Goal: Task Accomplishment & Management: Complete application form

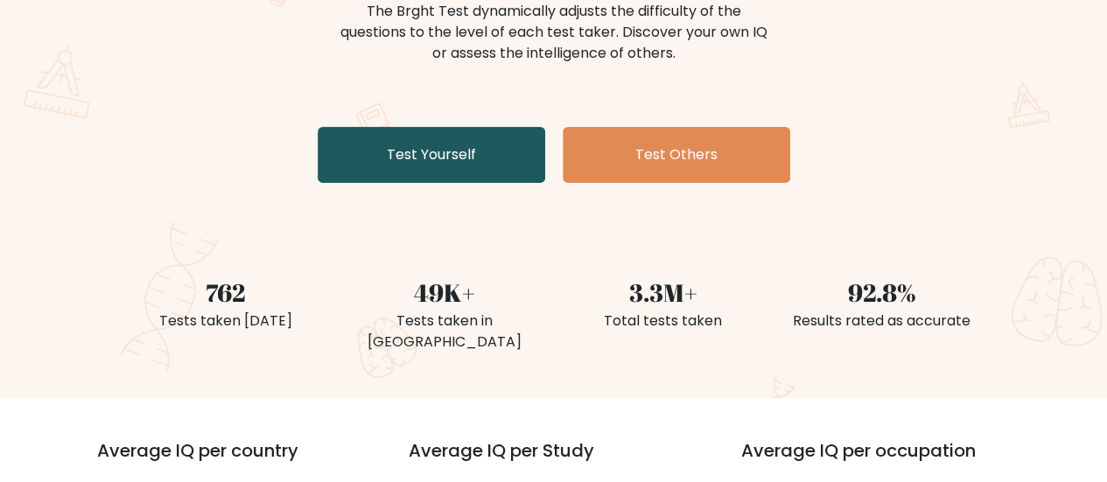
scroll to position [205, 0]
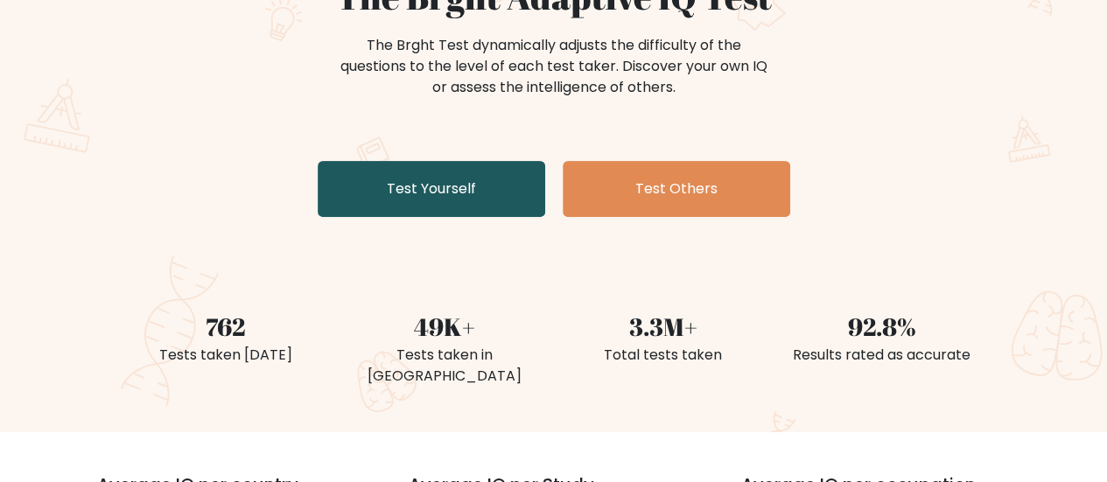
click at [444, 177] on link "Test Yourself" at bounding box center [431, 189] width 227 height 56
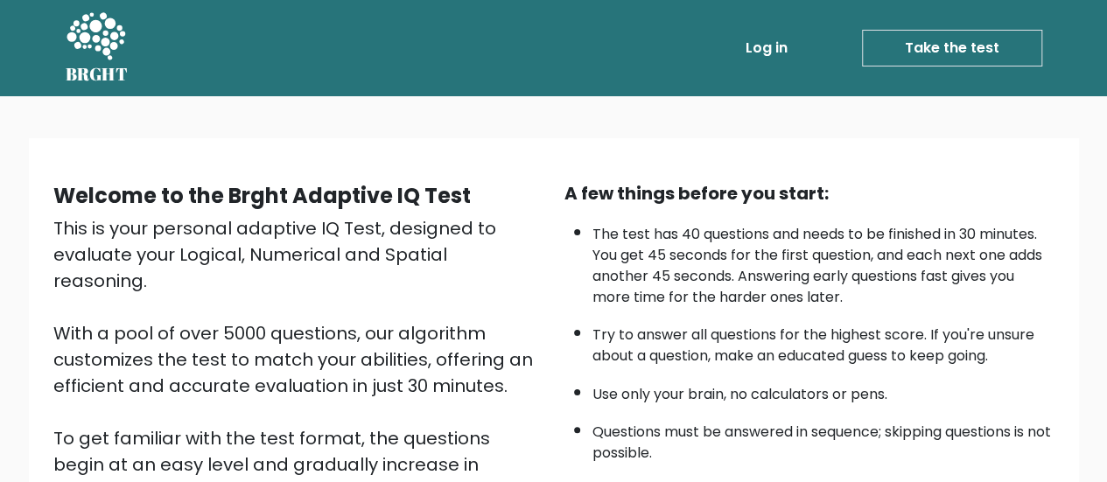
scroll to position [318, 0]
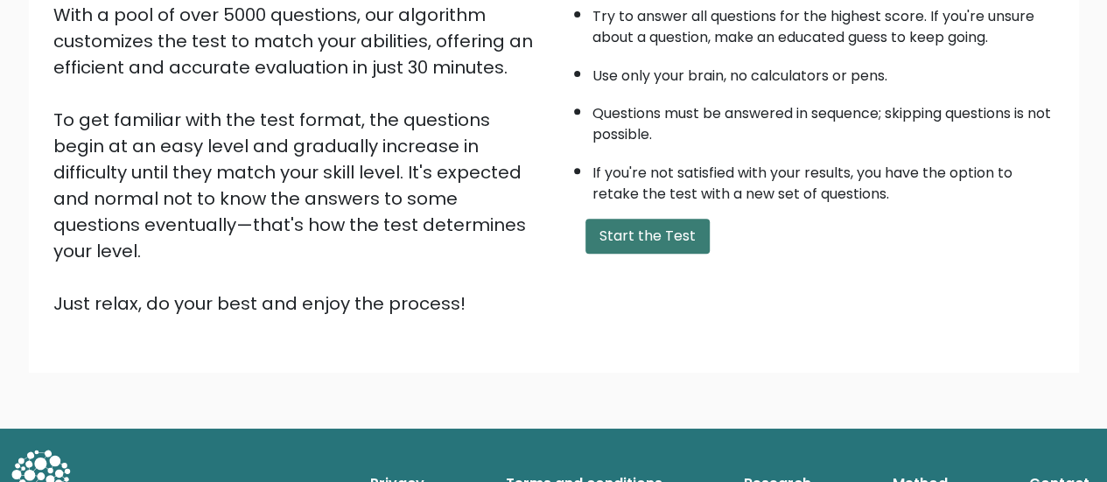
click at [640, 227] on button "Start the Test" at bounding box center [647, 236] width 124 height 35
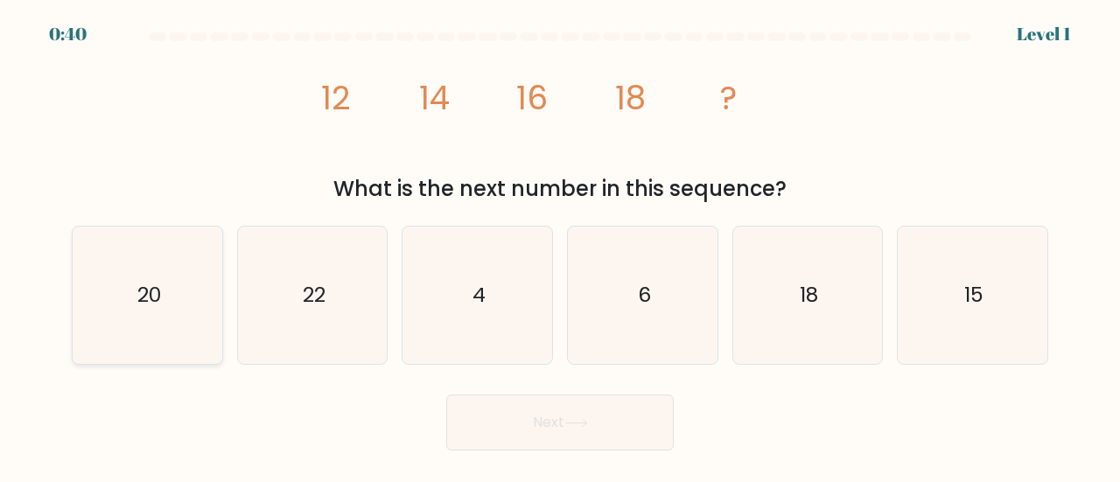
click at [135, 290] on icon "20" at bounding box center [147, 295] width 137 height 137
click at [560, 246] on input "a. 20" at bounding box center [560, 243] width 1 height 4
radio input "true"
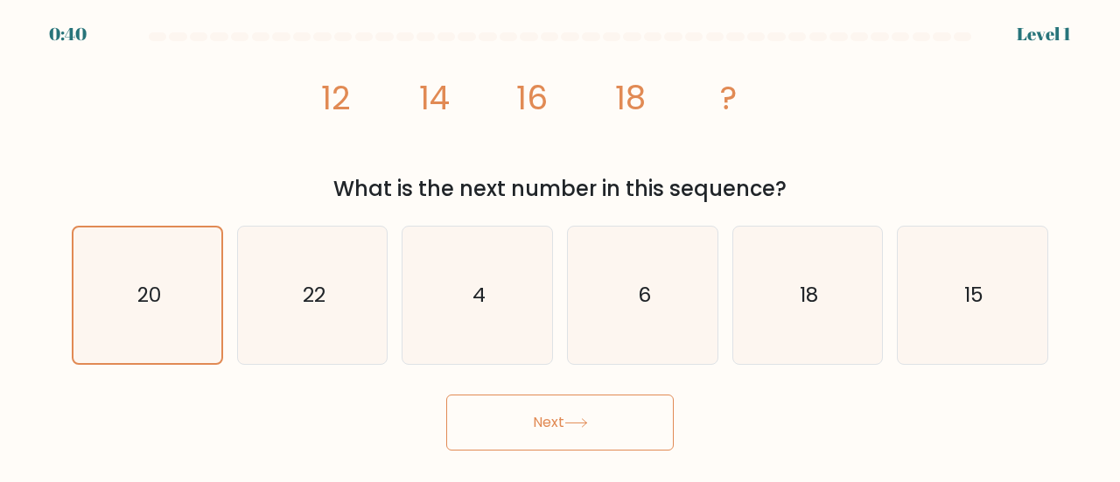
click at [551, 409] on button "Next" at bounding box center [559, 423] width 227 height 56
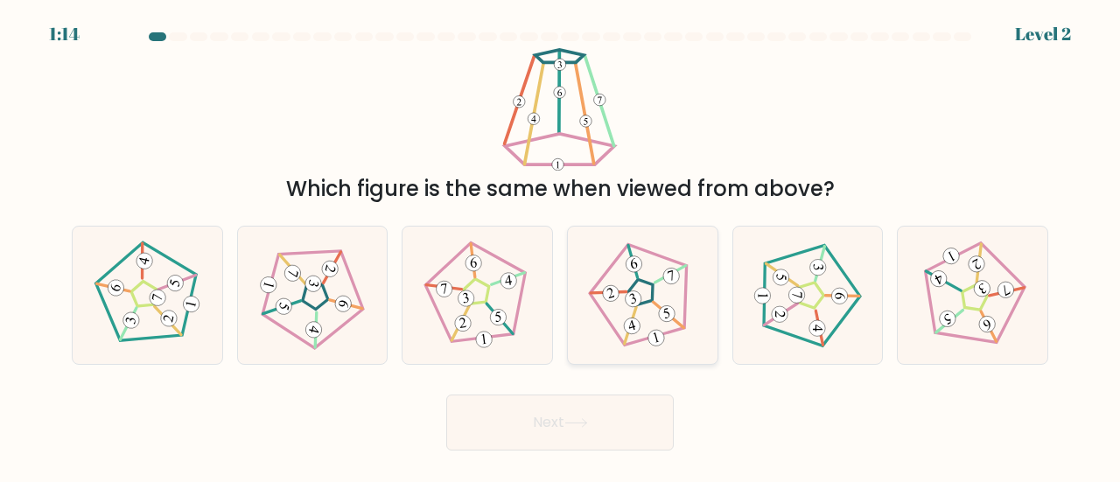
click at [679, 314] on icon at bounding box center [642, 295] width 109 height 109
click at [561, 246] on input "d." at bounding box center [560, 243] width 1 height 4
radio input "true"
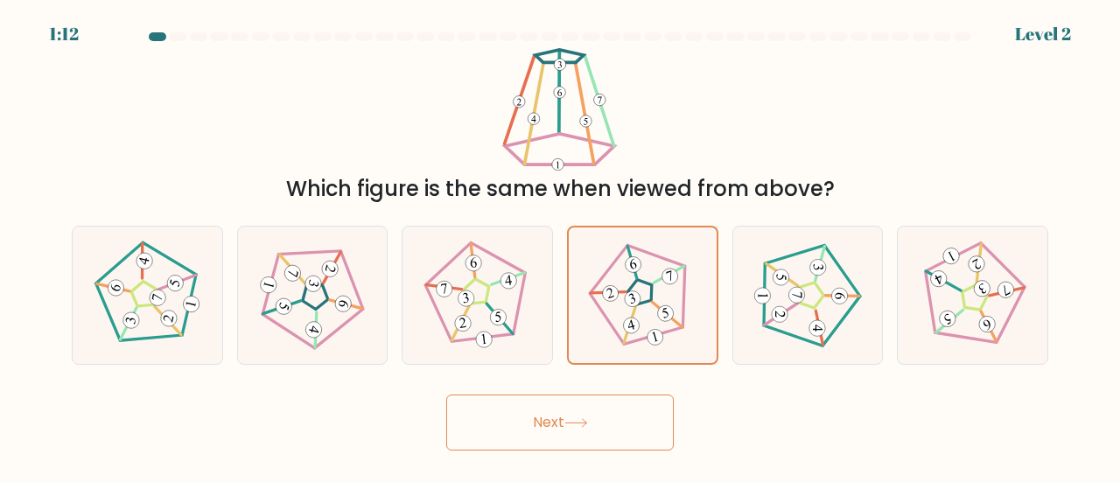
click at [626, 429] on button "Next" at bounding box center [559, 423] width 227 height 56
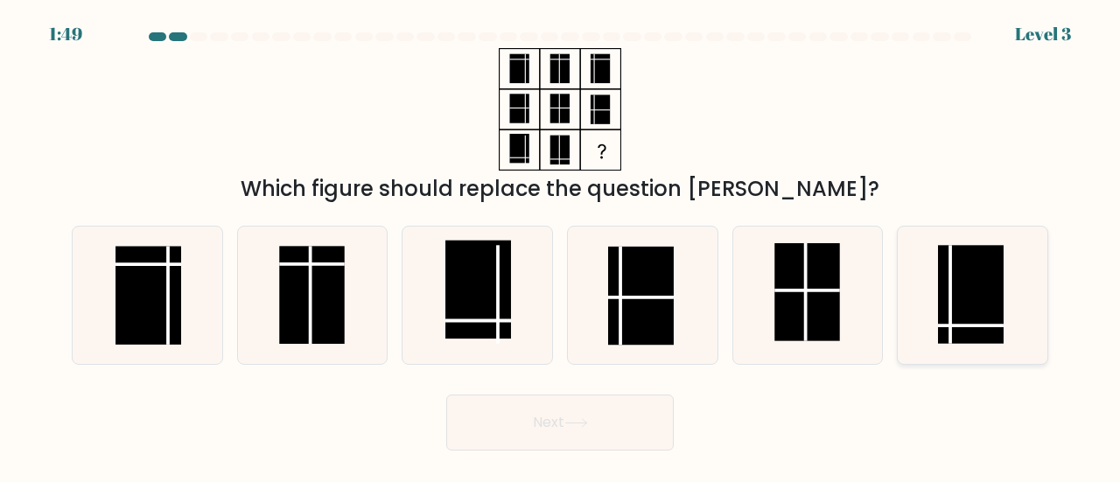
click at [963, 308] on rect at bounding box center [971, 294] width 66 height 98
click at [561, 246] on input "f." at bounding box center [560, 243] width 1 height 4
radio input "true"
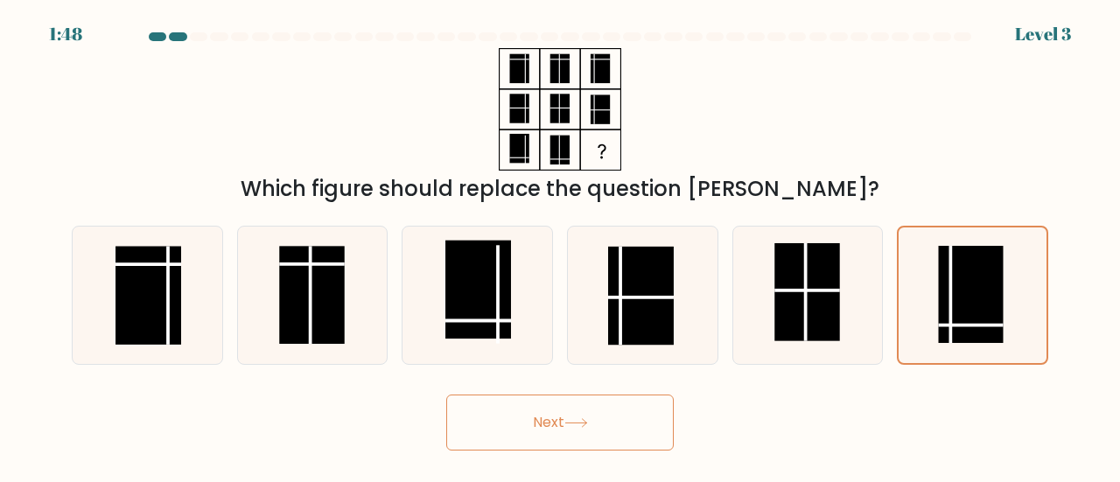
click at [538, 432] on button "Next" at bounding box center [559, 423] width 227 height 56
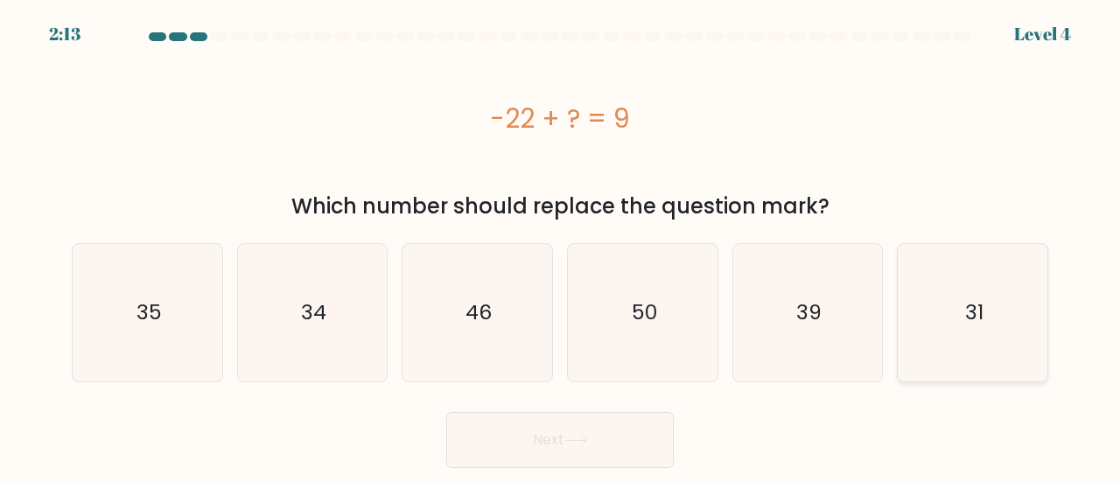
click at [952, 346] on icon "31" at bounding box center [972, 312] width 137 height 137
click at [561, 246] on input "f. 31" at bounding box center [560, 243] width 1 height 4
radio input "true"
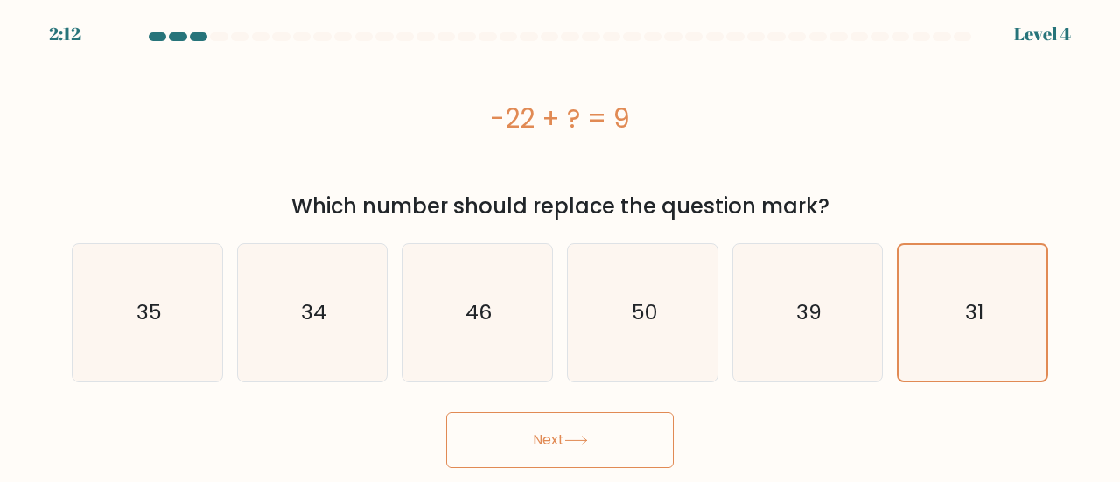
click at [570, 456] on button "Next" at bounding box center [559, 440] width 227 height 56
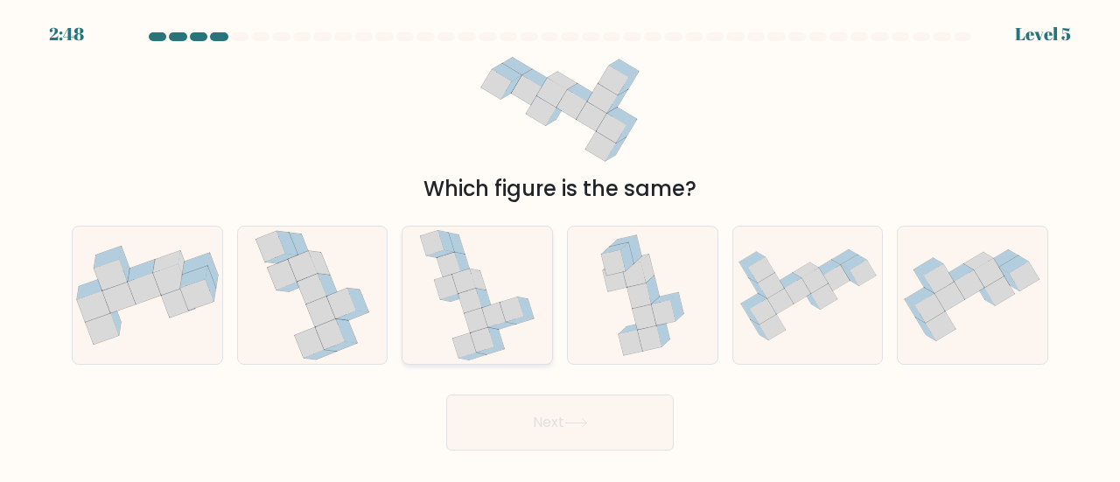
click at [455, 291] on icon at bounding box center [447, 287] width 24 height 24
click at [560, 246] on input "c." at bounding box center [560, 243] width 1 height 4
radio input "true"
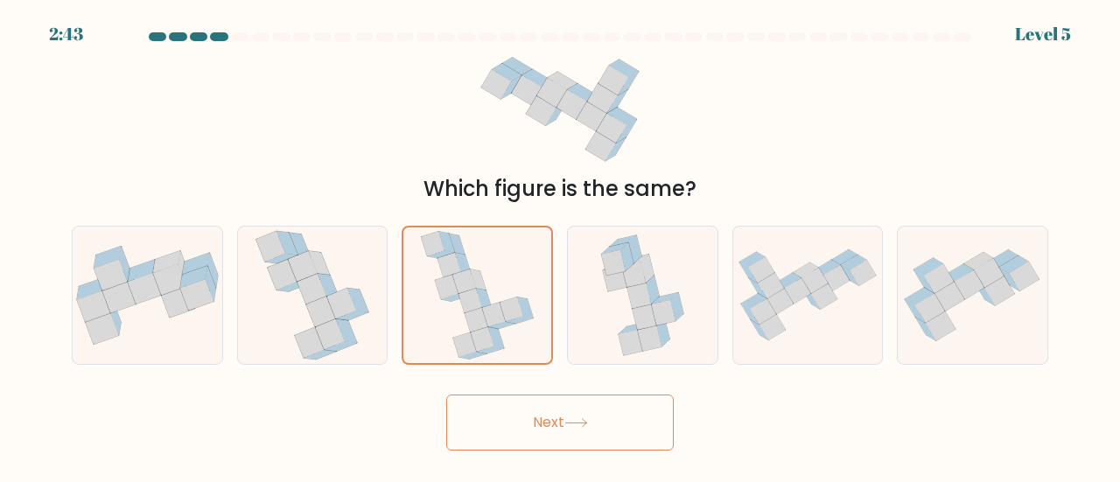
click at [574, 429] on button "Next" at bounding box center [559, 423] width 227 height 56
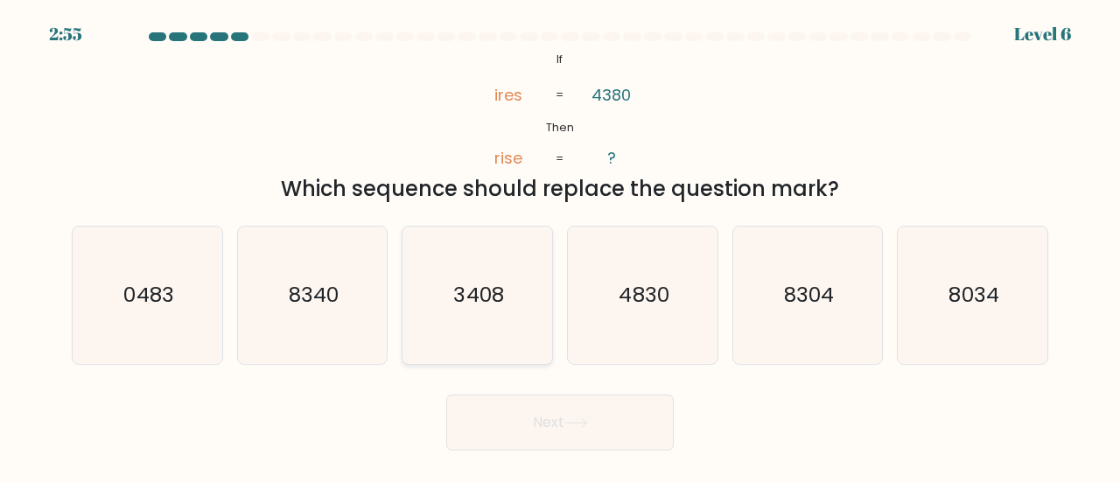
click at [490, 295] on text "3408" at bounding box center [479, 294] width 50 height 29
click at [560, 246] on input "c. 3408" at bounding box center [560, 243] width 1 height 4
radio input "true"
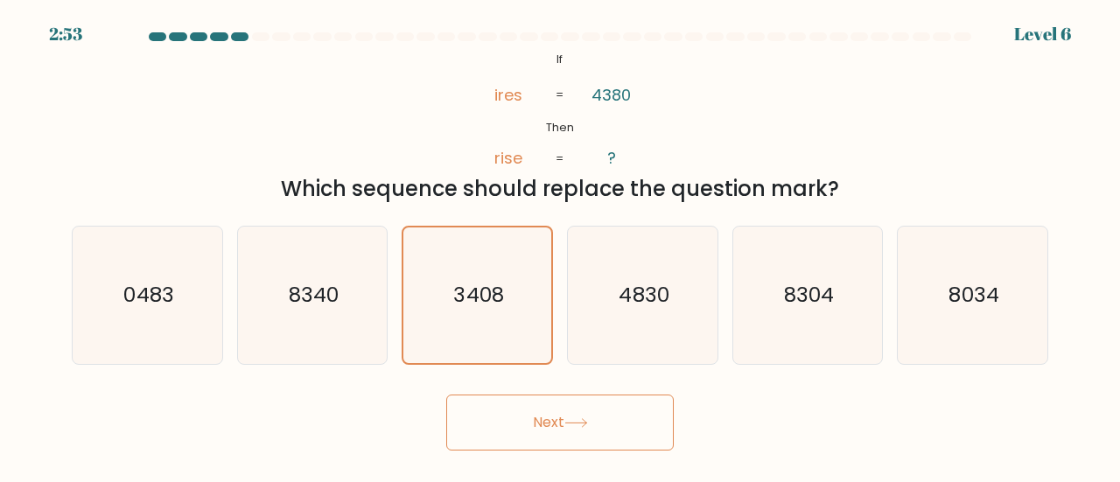
click at [559, 416] on button "Next" at bounding box center [559, 423] width 227 height 56
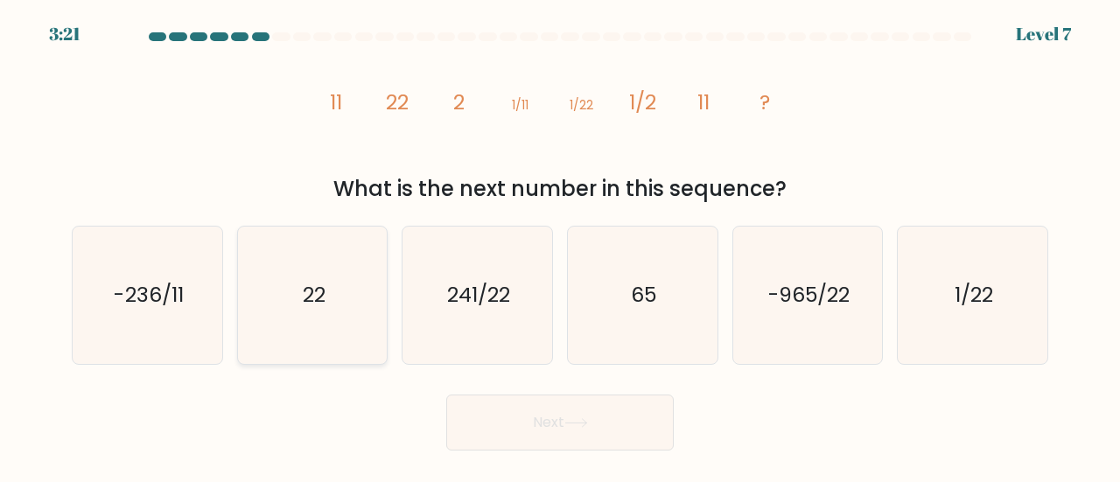
click at [306, 310] on icon "22" at bounding box center [312, 295] width 137 height 137
click at [560, 246] on input "b. 22" at bounding box center [560, 243] width 1 height 4
radio input "true"
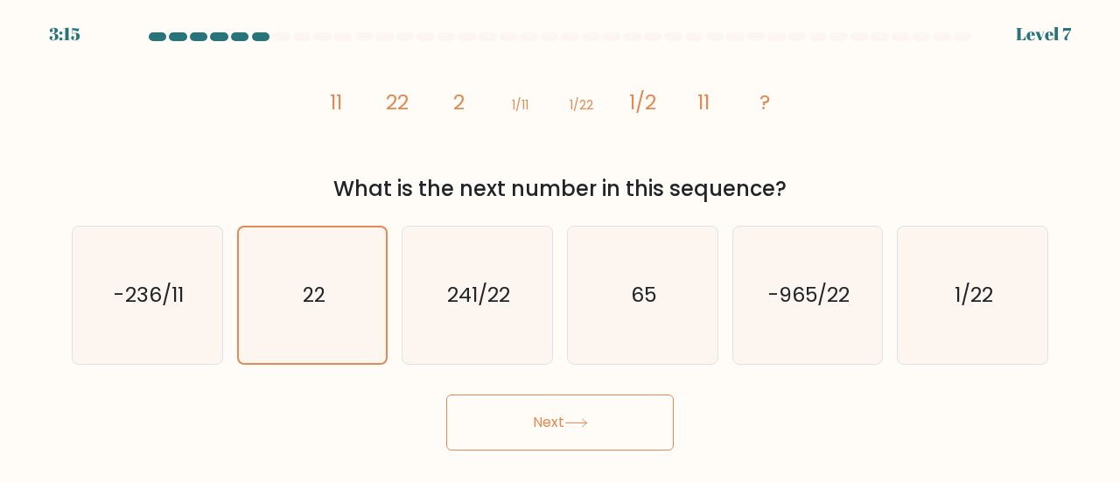
click at [591, 409] on button "Next" at bounding box center [559, 423] width 227 height 56
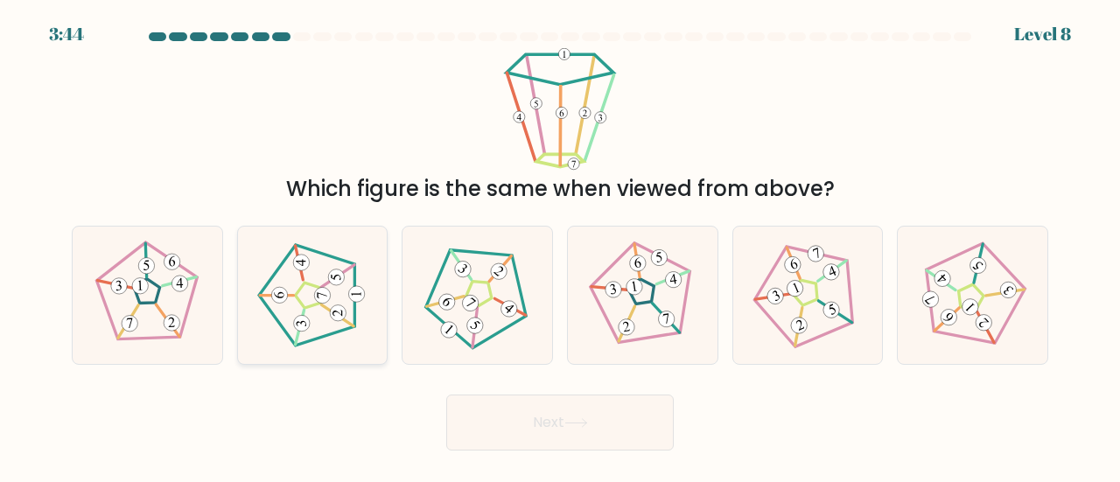
click at [305, 324] on 190 at bounding box center [302, 323] width 16 height 16
click at [560, 246] on input "b." at bounding box center [560, 243] width 1 height 4
radio input "true"
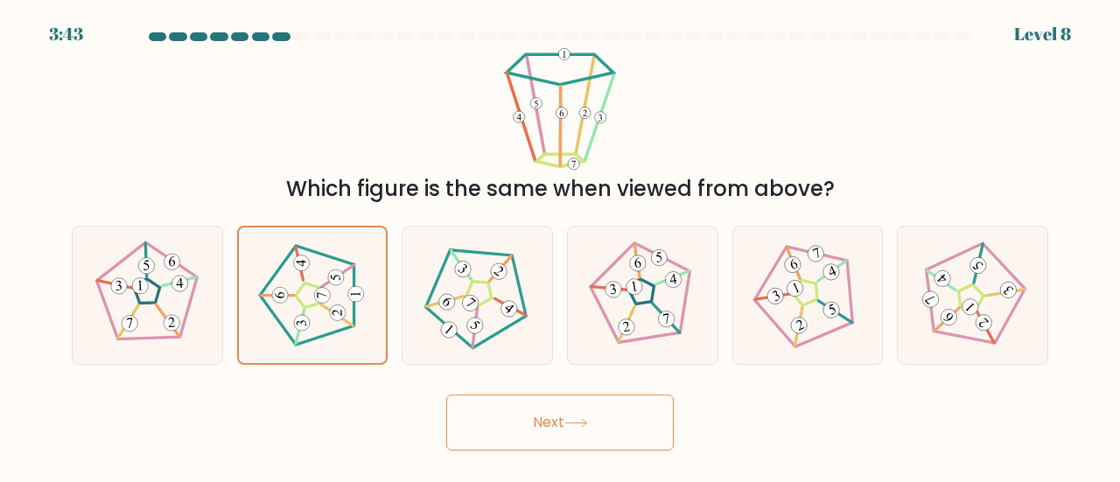
click at [521, 418] on button "Next" at bounding box center [559, 423] width 227 height 56
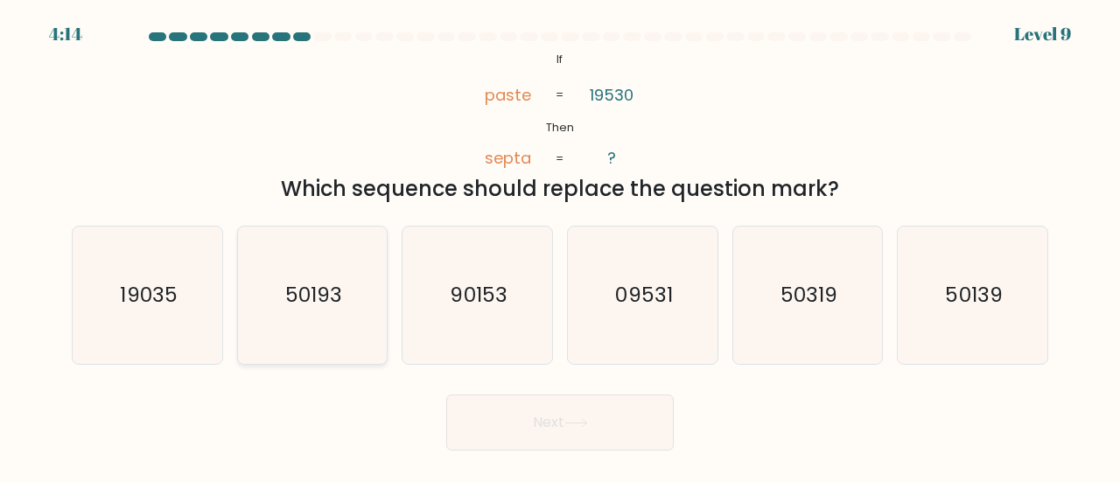
click at [325, 309] on text "50193" at bounding box center [313, 294] width 57 height 29
click at [560, 246] on input "b. 50193" at bounding box center [560, 243] width 1 height 4
radio input "true"
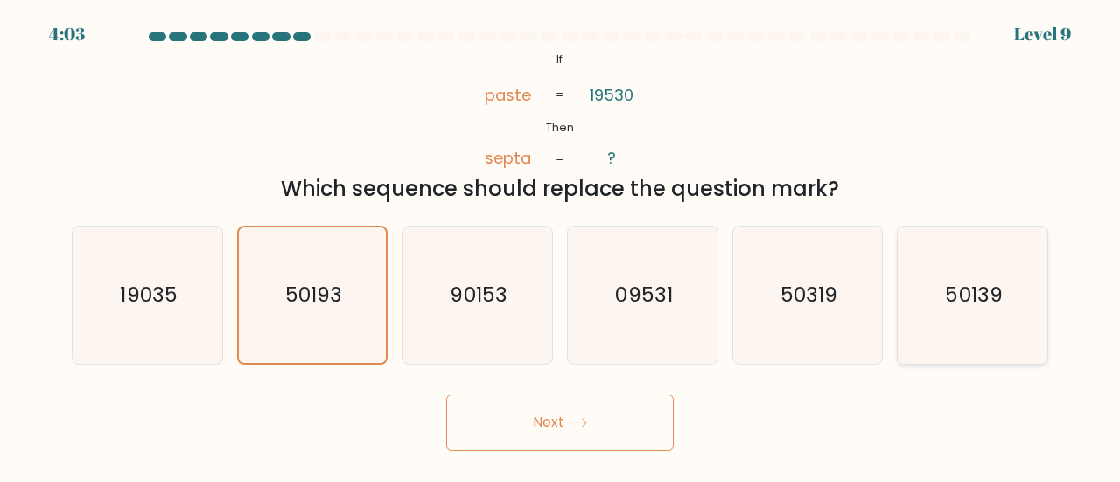
click at [952, 283] on text "50139" at bounding box center [974, 294] width 57 height 29
click at [561, 246] on input "f. 50139" at bounding box center [560, 243] width 1 height 4
radio input "true"
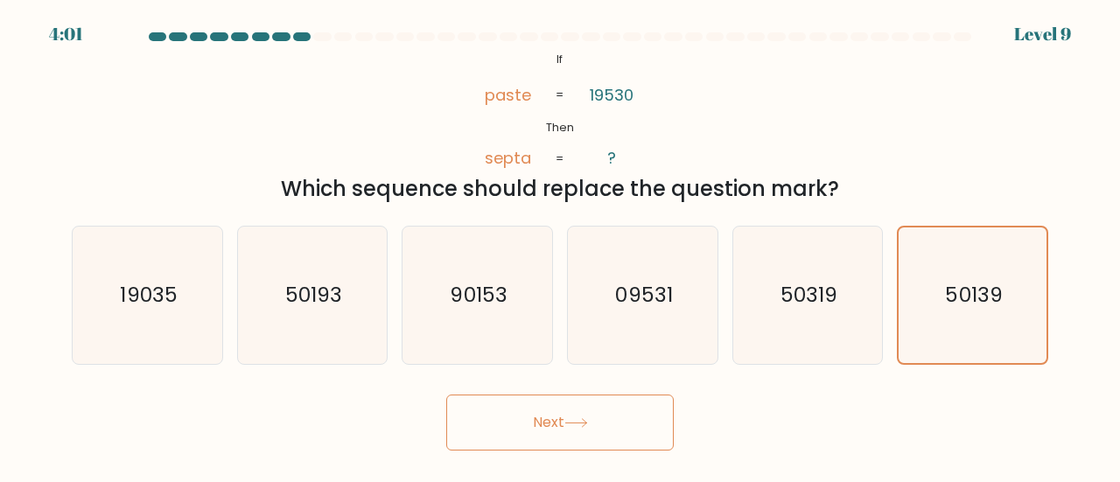
click at [622, 412] on button "Next" at bounding box center [559, 423] width 227 height 56
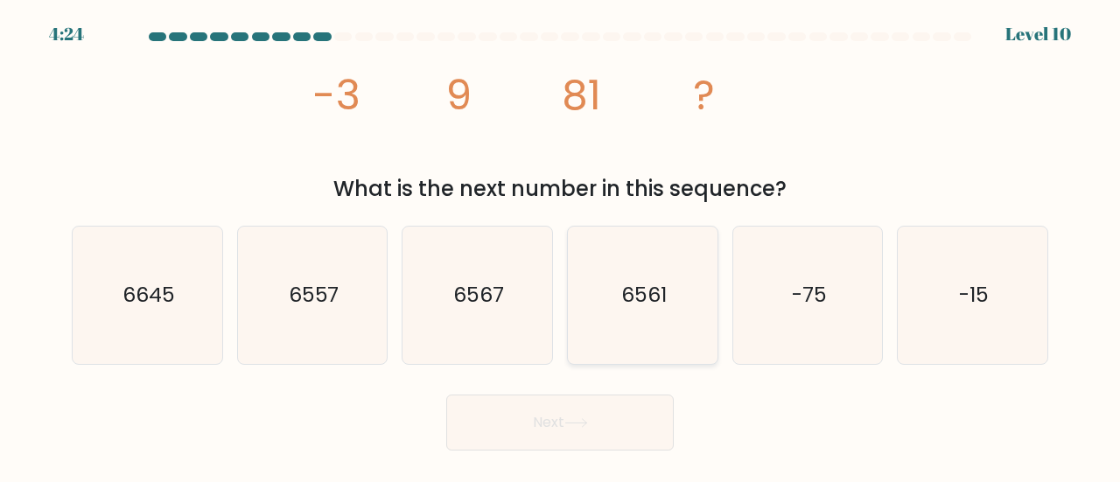
click at [596, 315] on icon "6561" at bounding box center [642, 295] width 137 height 137
click at [561, 246] on input "d. 6561" at bounding box center [560, 243] width 1 height 4
radio input "true"
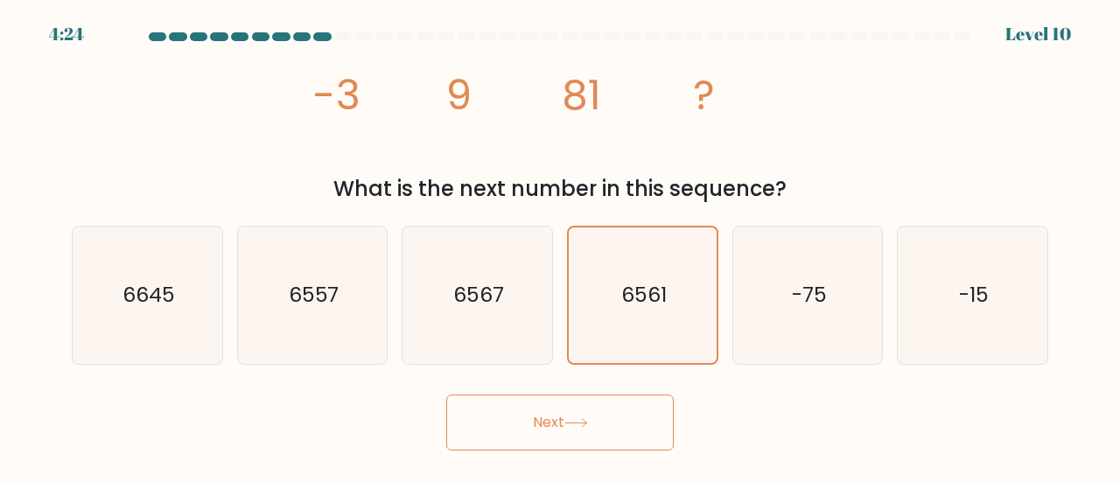
click at [524, 421] on button "Next" at bounding box center [559, 423] width 227 height 56
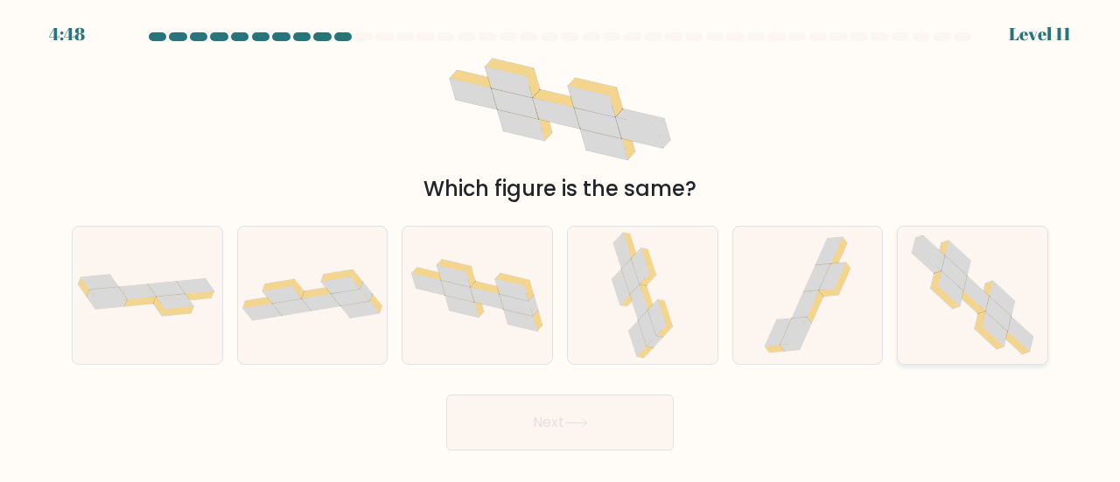
click at [953, 310] on icon at bounding box center [973, 295] width 140 height 137
click at [561, 246] on input "f." at bounding box center [560, 243] width 1 height 4
radio input "true"
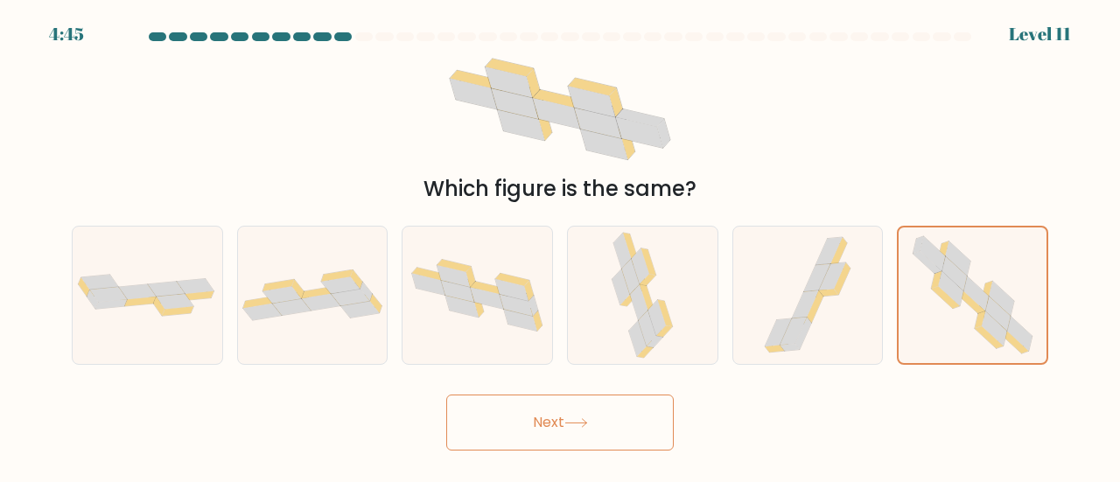
click at [596, 416] on button "Next" at bounding box center [559, 423] width 227 height 56
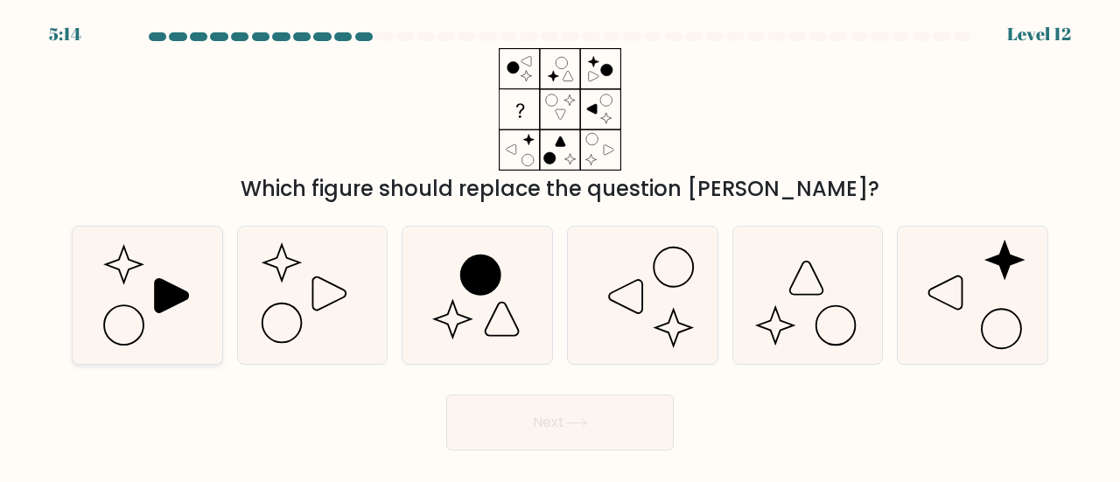
click at [145, 291] on icon at bounding box center [147, 295] width 137 height 137
click at [560, 246] on input "a." at bounding box center [560, 243] width 1 height 4
radio input "true"
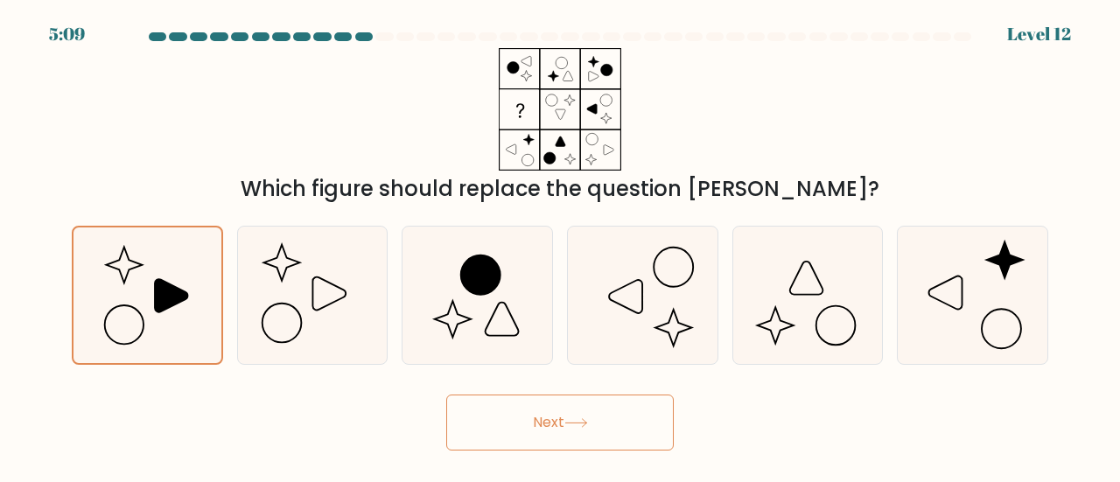
click at [557, 428] on button "Next" at bounding box center [559, 423] width 227 height 56
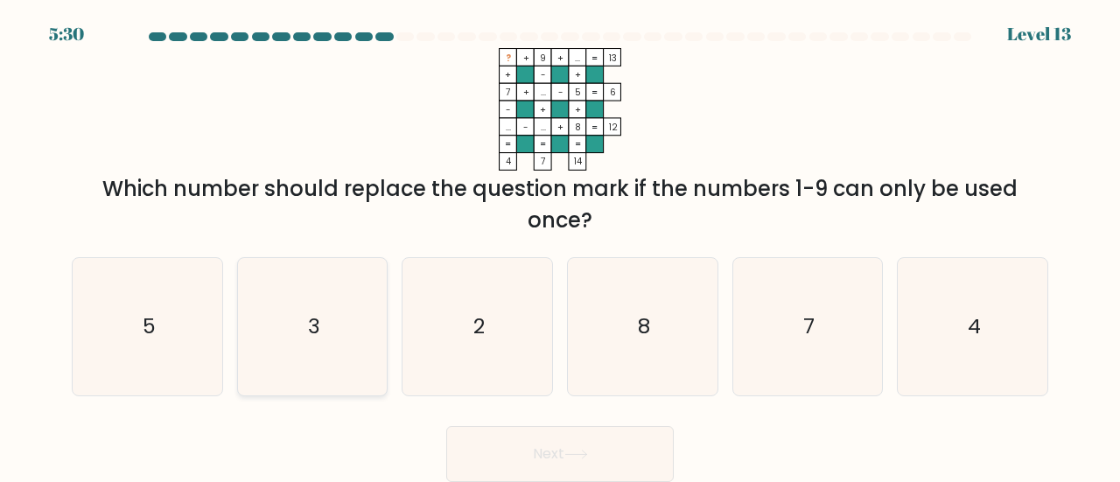
click at [278, 358] on icon "3" at bounding box center [312, 326] width 137 height 137
click at [560, 246] on input "b. 3" at bounding box center [560, 243] width 1 height 4
radio input "true"
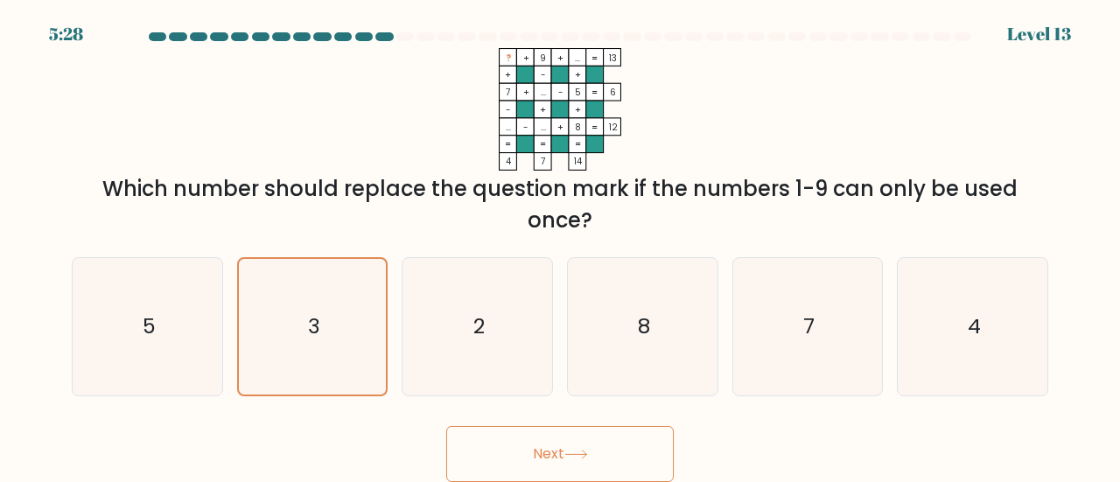
click at [538, 461] on button "Next" at bounding box center [559, 454] width 227 height 56
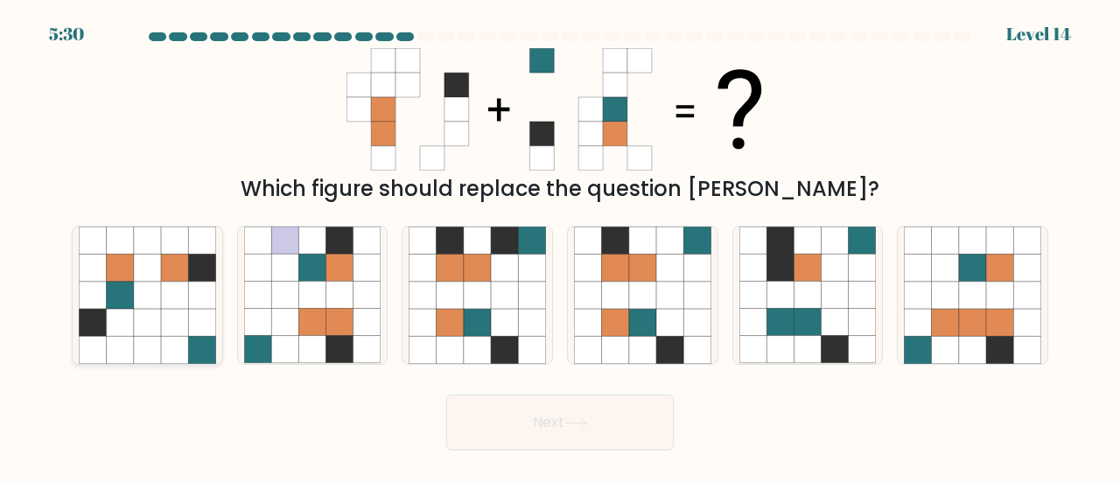
click at [128, 286] on icon at bounding box center [119, 295] width 27 height 27
click at [560, 246] on input "a." at bounding box center [560, 243] width 1 height 4
radio input "true"
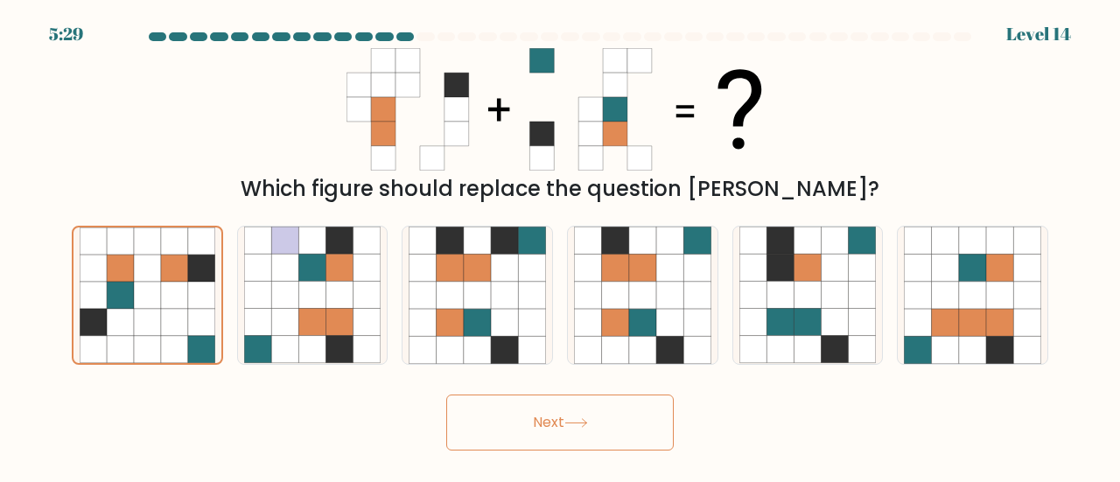
click at [503, 443] on button "Next" at bounding box center [559, 423] width 227 height 56
click at [545, 428] on button "Next" at bounding box center [559, 423] width 227 height 56
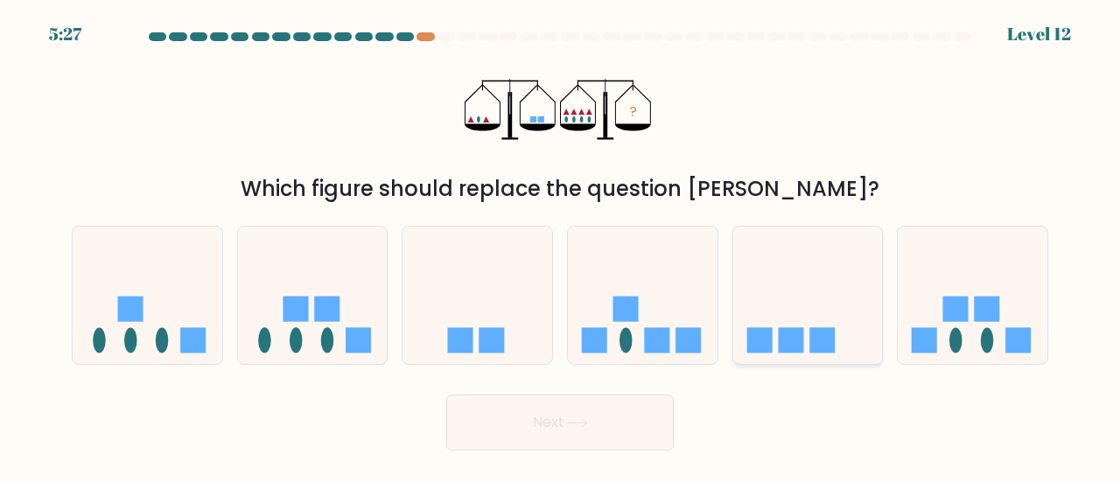
click at [802, 318] on icon at bounding box center [808, 295] width 150 height 123
click at [561, 246] on input "e." at bounding box center [560, 243] width 1 height 4
radio input "true"
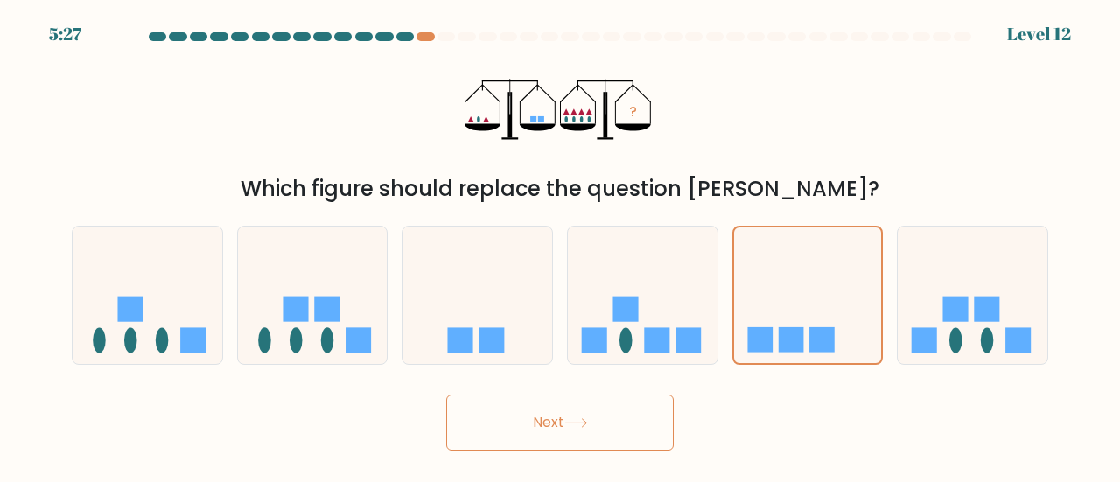
click at [556, 449] on button "Next" at bounding box center [559, 423] width 227 height 56
click at [578, 435] on button "Next" at bounding box center [559, 423] width 227 height 56
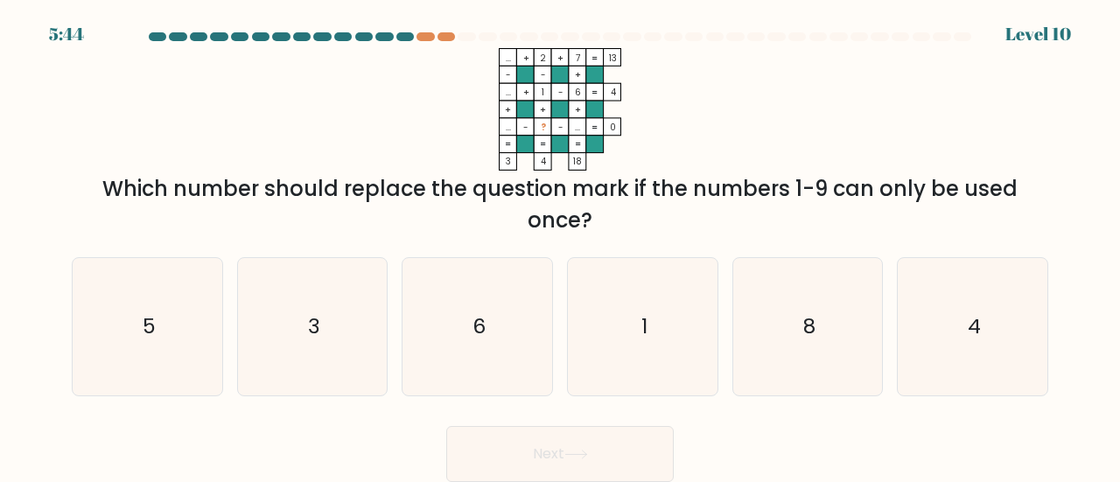
click at [1071, 339] on form at bounding box center [560, 257] width 1120 height 450
click at [992, 314] on icon "4" at bounding box center [972, 326] width 137 height 137
click at [561, 246] on input "f. 4" at bounding box center [560, 243] width 1 height 4
radio input "true"
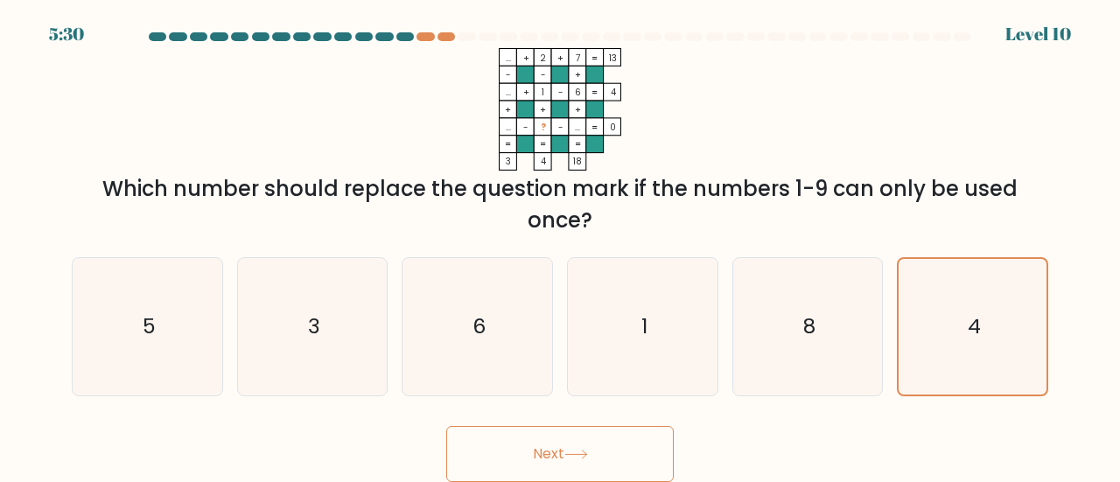
click at [570, 444] on button "Next" at bounding box center [559, 454] width 227 height 56
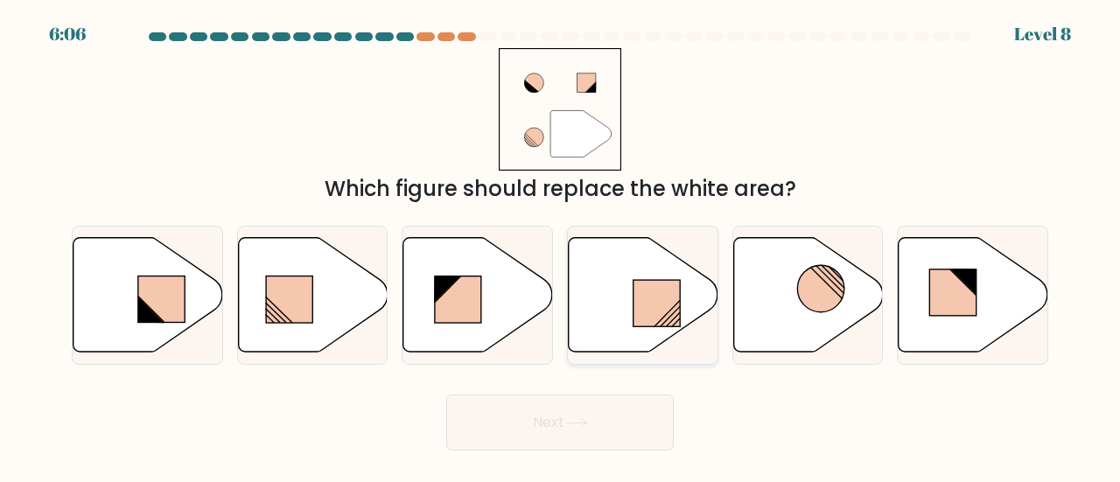
click at [620, 255] on icon at bounding box center [644, 294] width 150 height 115
click at [561, 246] on input "d." at bounding box center [560, 243] width 1 height 4
radio input "true"
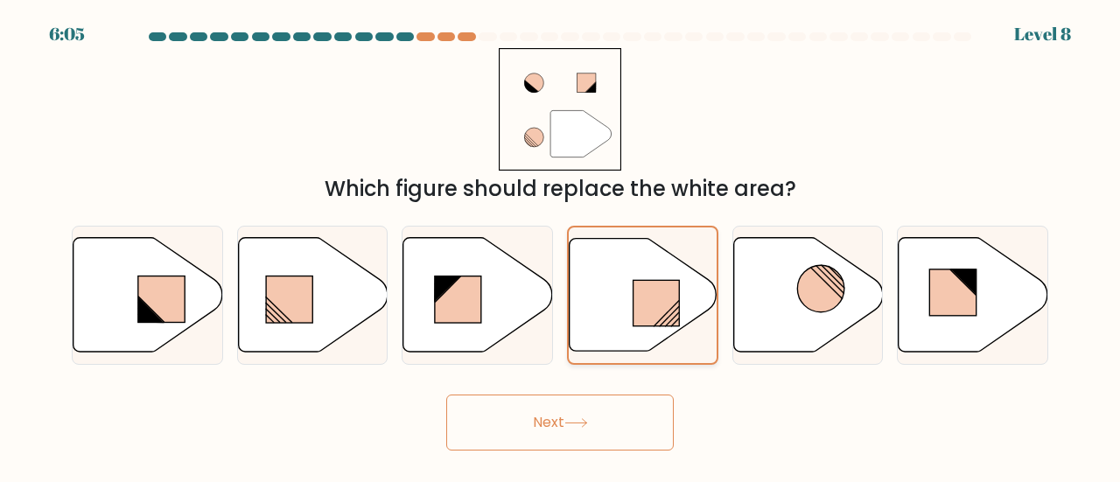
click at [647, 318] on rect at bounding box center [656, 303] width 46 height 46
click at [561, 246] on input "d." at bounding box center [560, 243] width 1 height 4
click at [654, 309] on rect at bounding box center [656, 303] width 46 height 46
click at [561, 246] on input "d." at bounding box center [560, 243] width 1 height 4
drag, startPoint x: 654, startPoint y: 309, endPoint x: 618, endPoint y: 344, distance: 50.1
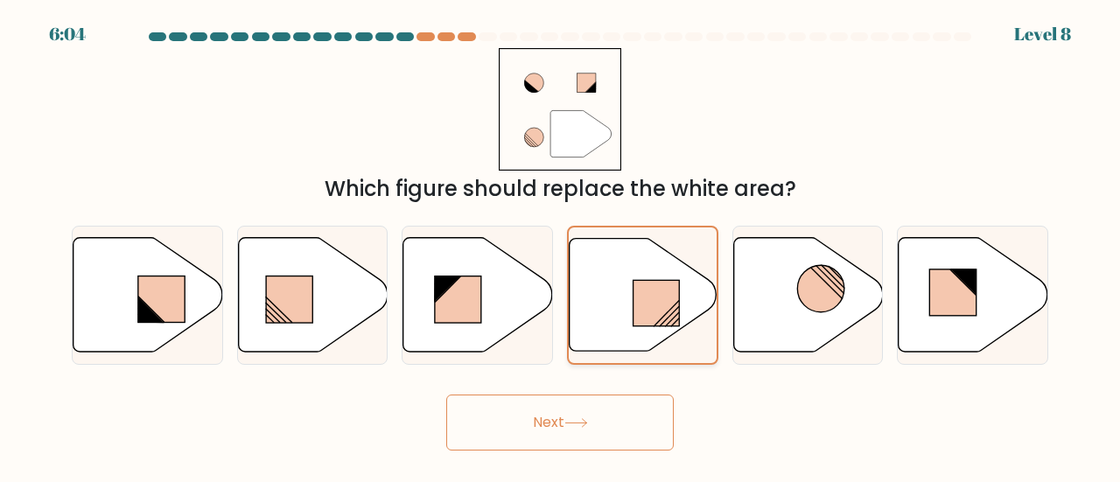
click at [618, 344] on icon at bounding box center [643, 295] width 148 height 115
click at [561, 246] on input "d." at bounding box center [560, 243] width 1 height 4
click at [618, 344] on icon at bounding box center [644, 294] width 148 height 113
click at [561, 246] on input "d." at bounding box center [560, 243] width 1 height 4
click at [618, 344] on icon at bounding box center [644, 294] width 148 height 113
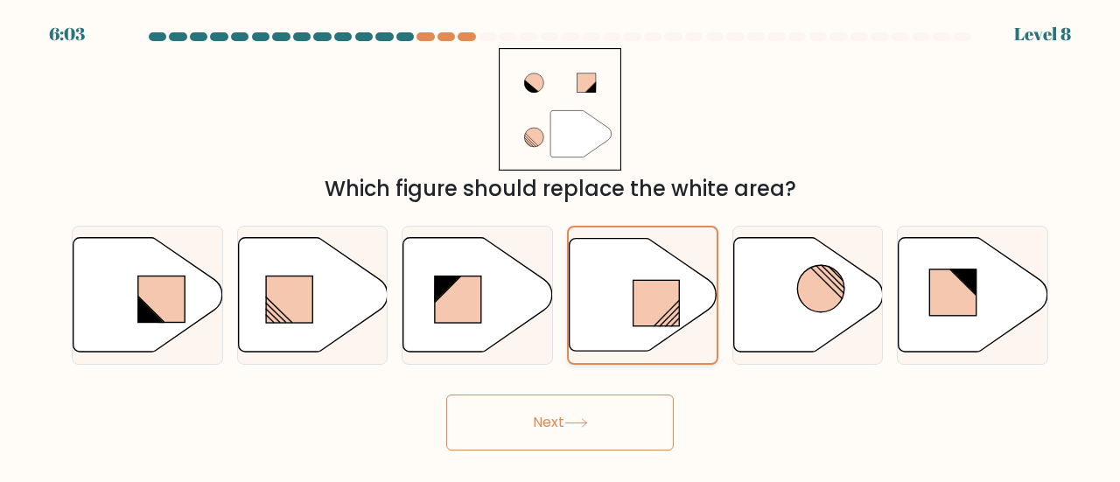
click at [561, 246] on input "d." at bounding box center [560, 243] width 1 height 4
click at [619, 283] on icon at bounding box center [644, 294] width 148 height 113
click at [561, 246] on input "d." at bounding box center [560, 243] width 1 height 4
drag, startPoint x: 619, startPoint y: 283, endPoint x: 635, endPoint y: 313, distance: 33.7
click at [635, 313] on icon at bounding box center [643, 295] width 148 height 115
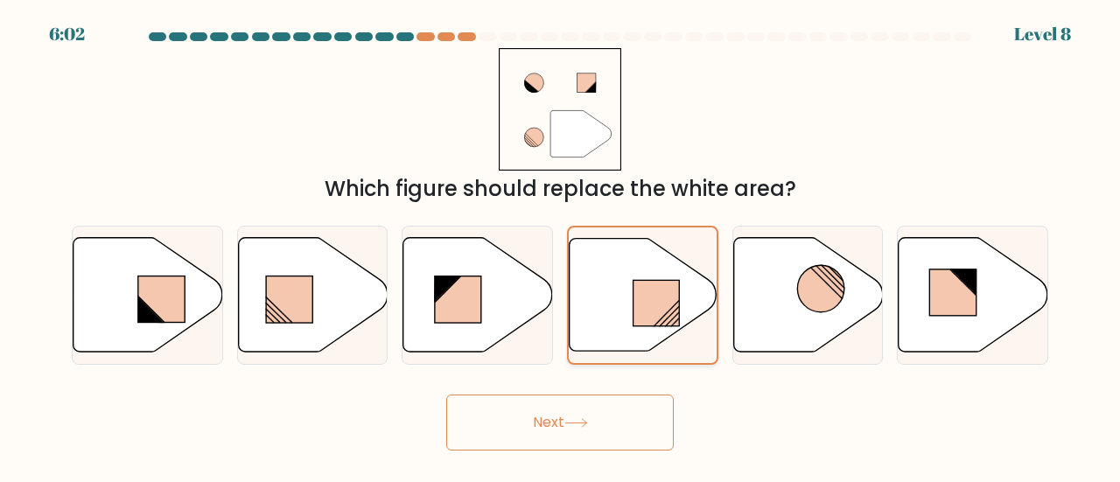
click at [561, 246] on input "d." at bounding box center [560, 243] width 1 height 4
click at [572, 439] on button "Next" at bounding box center [559, 423] width 227 height 56
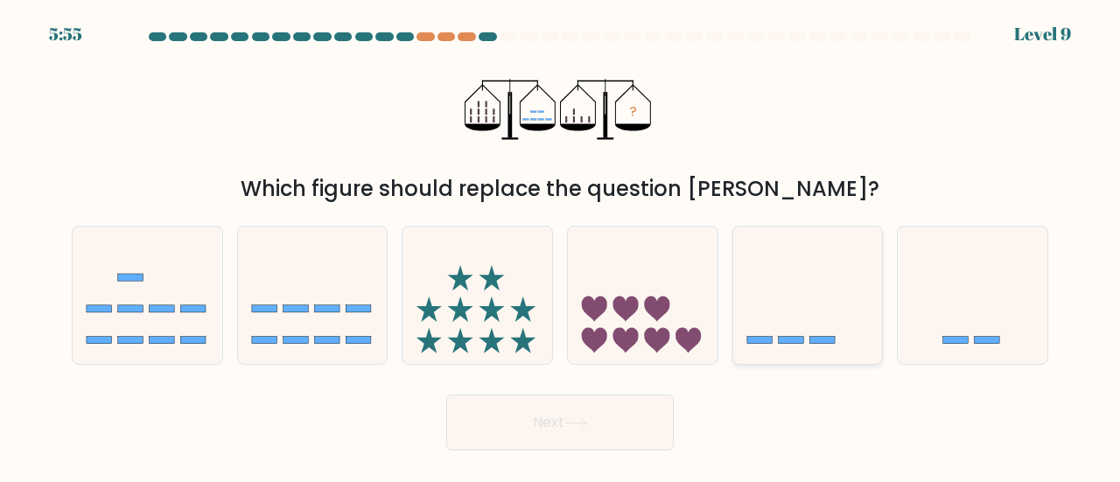
click at [738, 295] on icon at bounding box center [808, 295] width 150 height 123
click at [561, 246] on input "e." at bounding box center [560, 243] width 1 height 4
radio input "true"
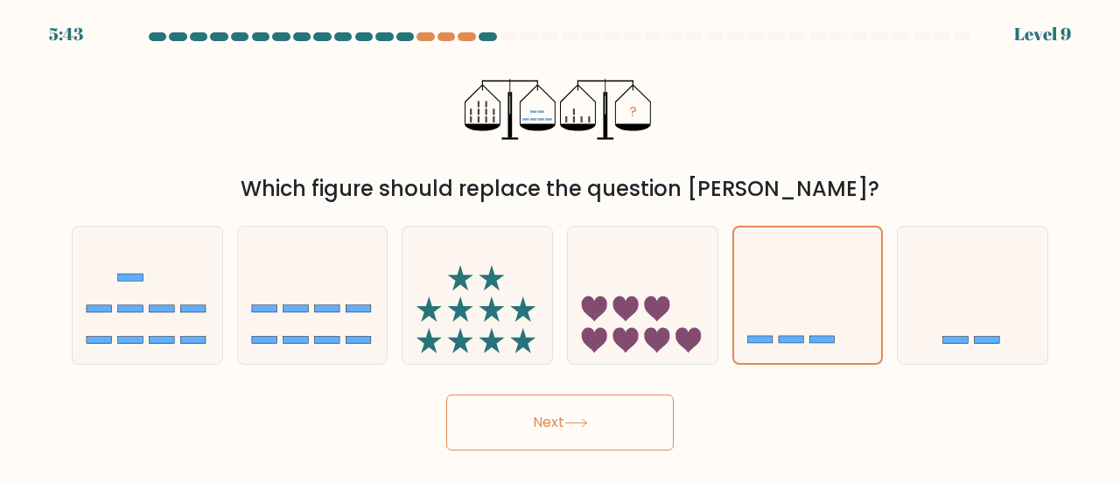
click at [595, 437] on button "Next" at bounding box center [559, 423] width 227 height 56
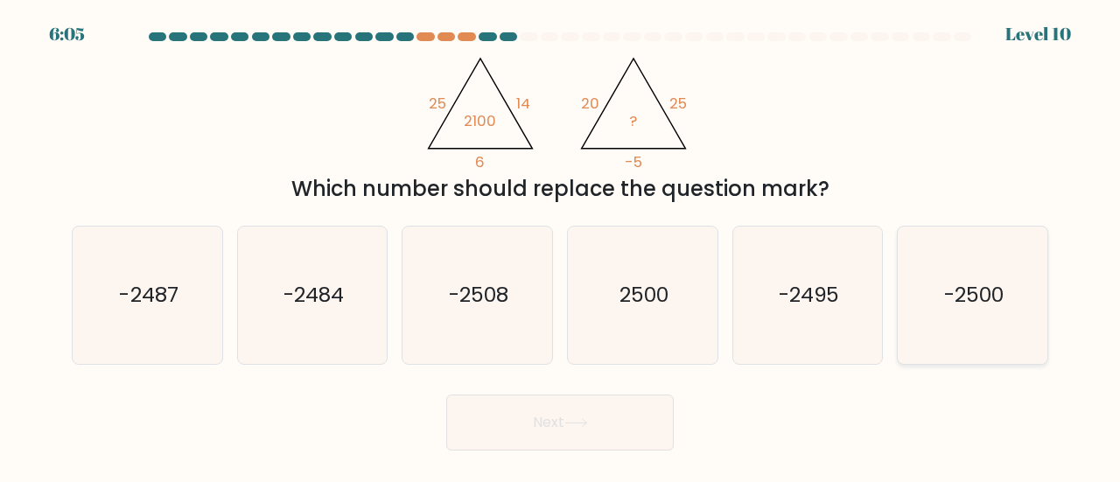
click at [1010, 311] on icon "-2500" at bounding box center [972, 295] width 137 height 137
click at [561, 246] on input "f. -2500" at bounding box center [560, 243] width 1 height 4
radio input "true"
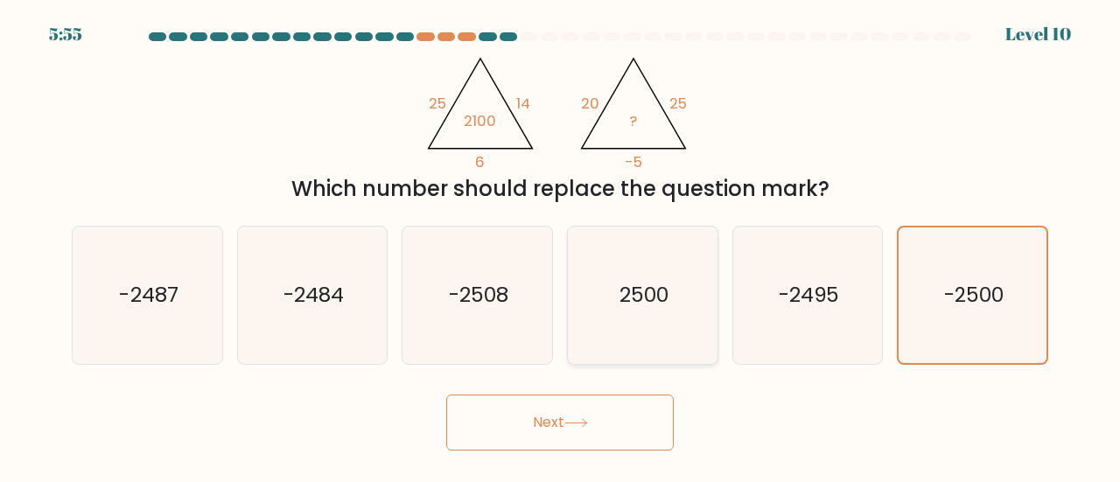
click at [661, 304] on text "2500" at bounding box center [643, 294] width 49 height 29
click at [561, 246] on input "d. 2500" at bounding box center [560, 243] width 1 height 4
radio input "true"
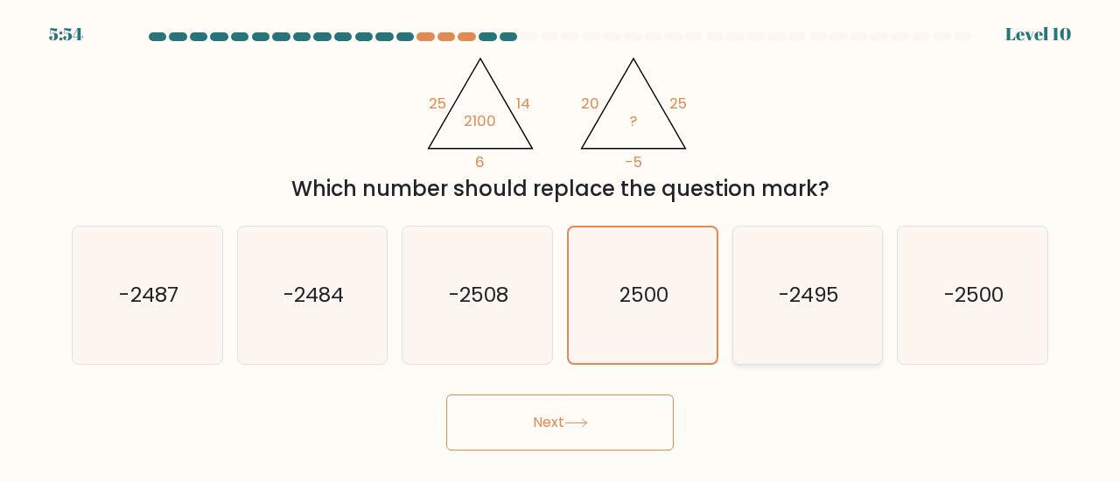
click at [814, 303] on text "-2495" at bounding box center [809, 294] width 61 height 29
click at [561, 246] on input "e. -2495" at bounding box center [560, 243] width 1 height 4
radio input "true"
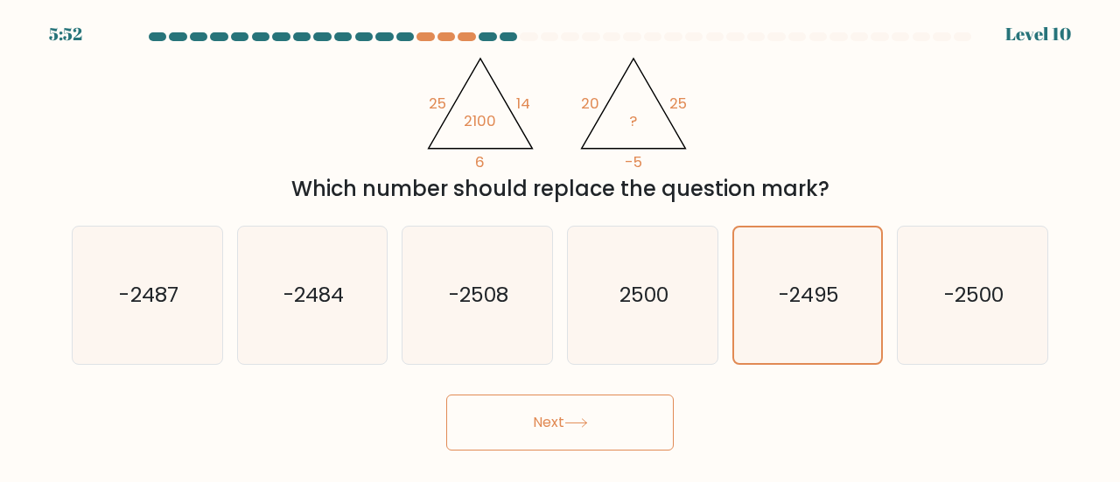
click at [570, 429] on button "Next" at bounding box center [559, 423] width 227 height 56
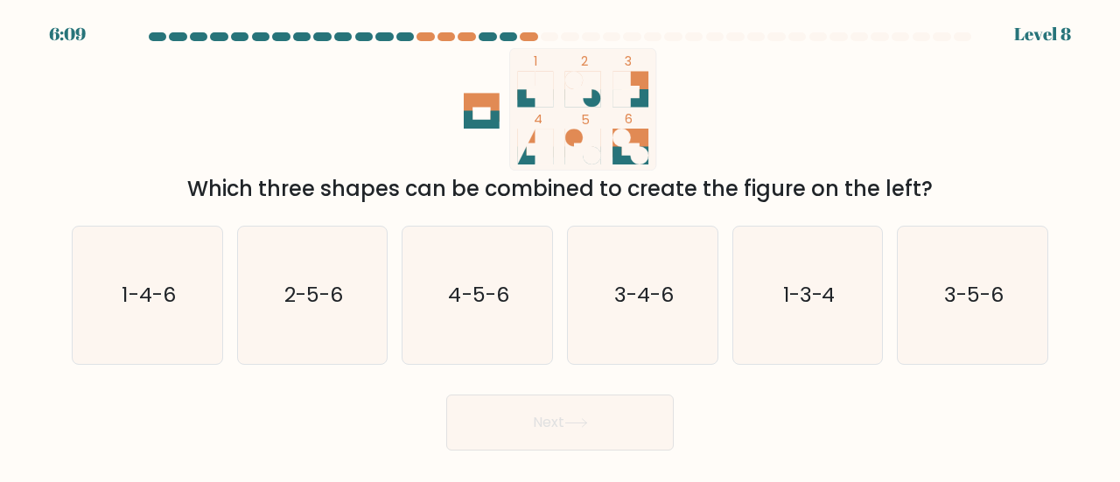
click at [227, 318] on div "a. 1-4-6" at bounding box center [147, 295] width 165 height 139
click at [294, 311] on icon "2-5-6" at bounding box center [312, 295] width 137 height 137
click at [560, 246] on input "b. 2-5-6" at bounding box center [560, 243] width 1 height 4
radio input "true"
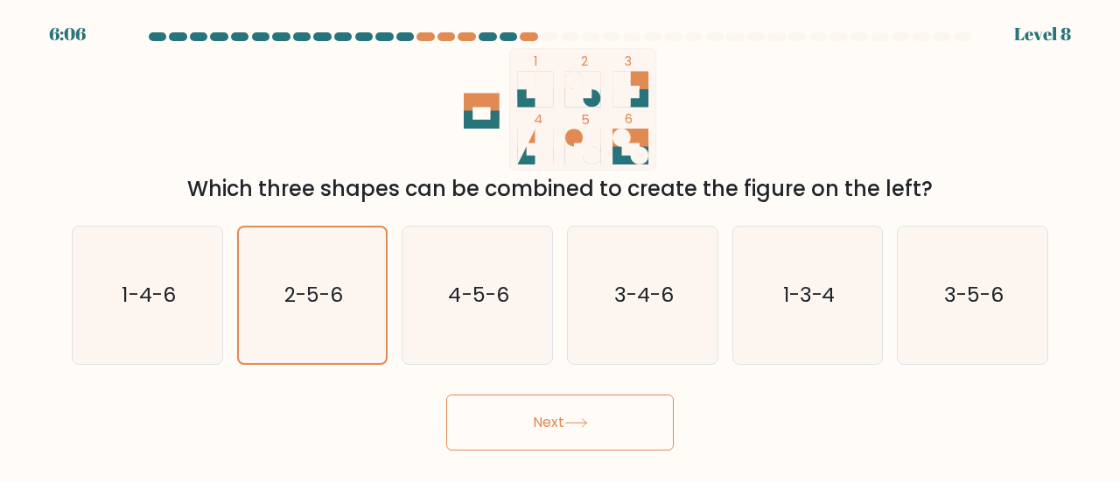
click at [552, 423] on button "Next" at bounding box center [559, 423] width 227 height 56
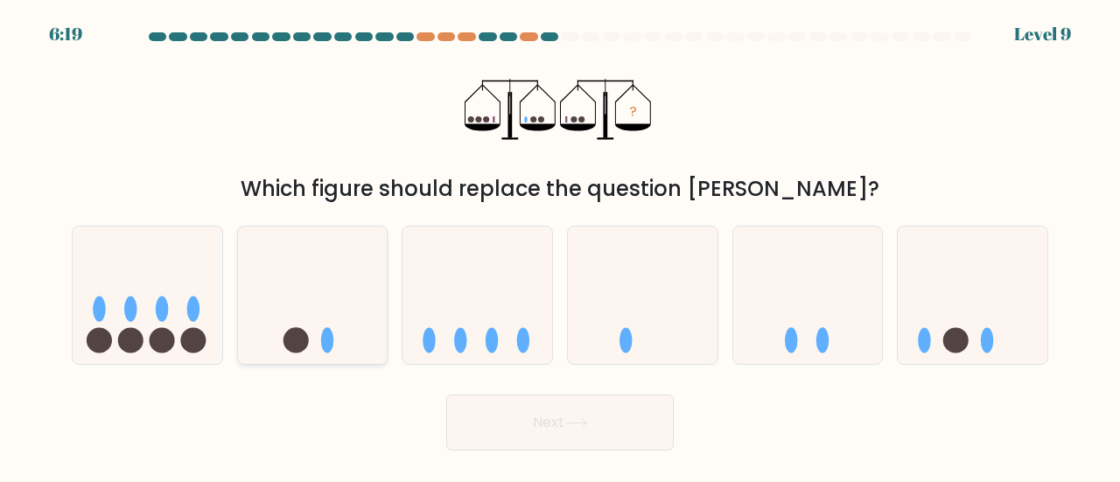
click at [335, 339] on icon at bounding box center [313, 295] width 150 height 123
click at [560, 246] on input "b." at bounding box center [560, 243] width 1 height 4
radio input "true"
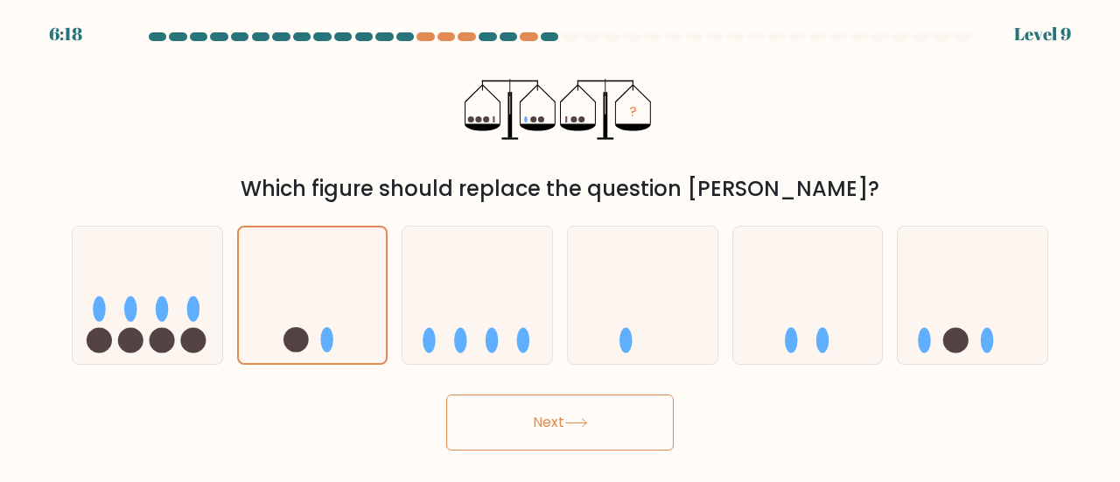
click at [578, 430] on button "Next" at bounding box center [559, 423] width 227 height 56
click at [598, 424] on button "Next" at bounding box center [559, 423] width 227 height 56
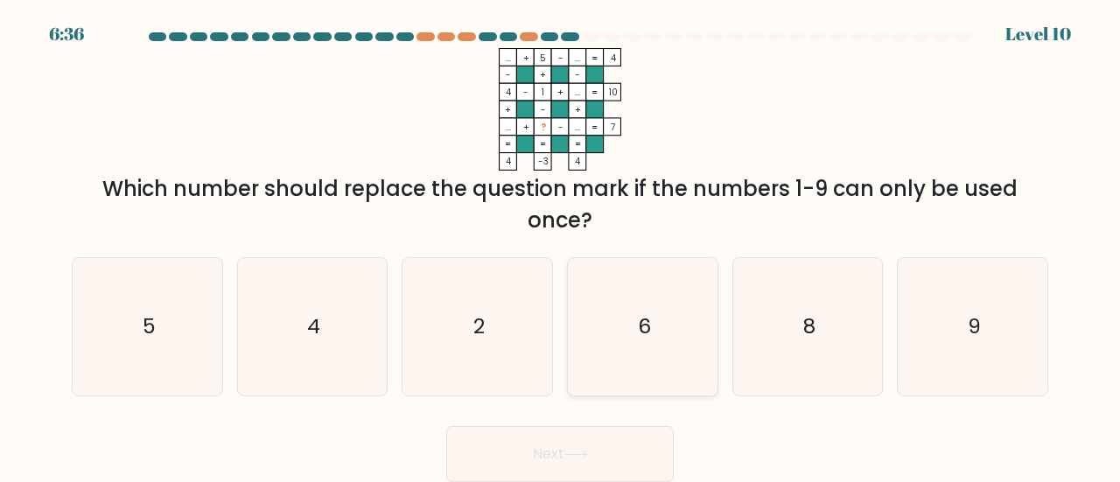
click at [668, 309] on icon "6" at bounding box center [642, 326] width 137 height 137
click at [561, 246] on input "d. 6" at bounding box center [560, 243] width 1 height 4
radio input "true"
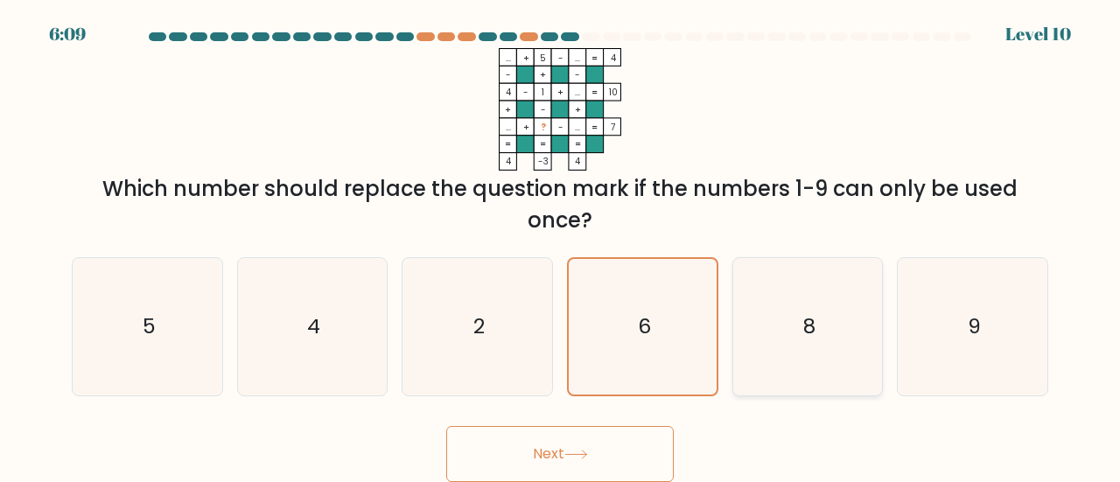
click at [821, 343] on icon "8" at bounding box center [807, 326] width 137 height 137
click at [561, 246] on input "e. 8" at bounding box center [560, 243] width 1 height 4
radio input "true"
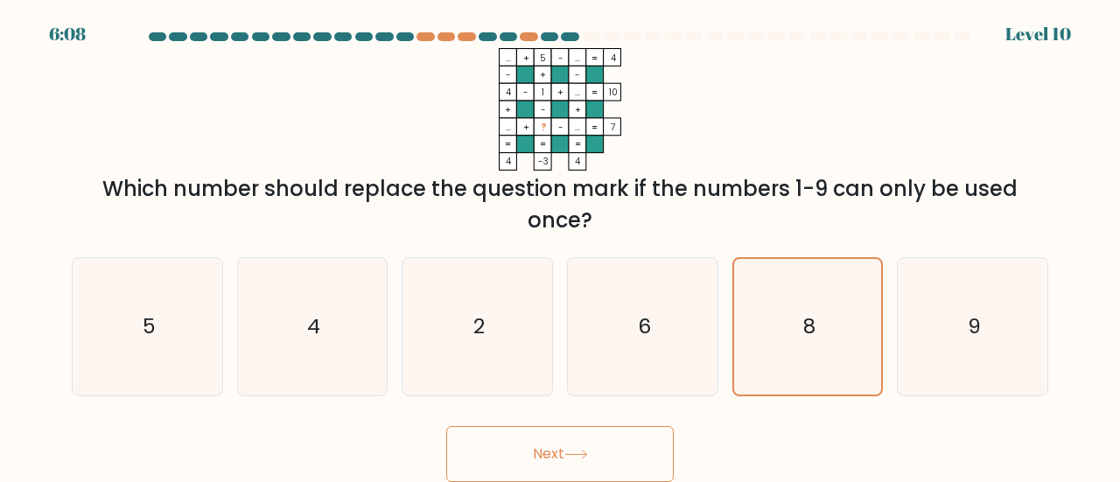
click at [598, 429] on button "Next" at bounding box center [559, 454] width 227 height 56
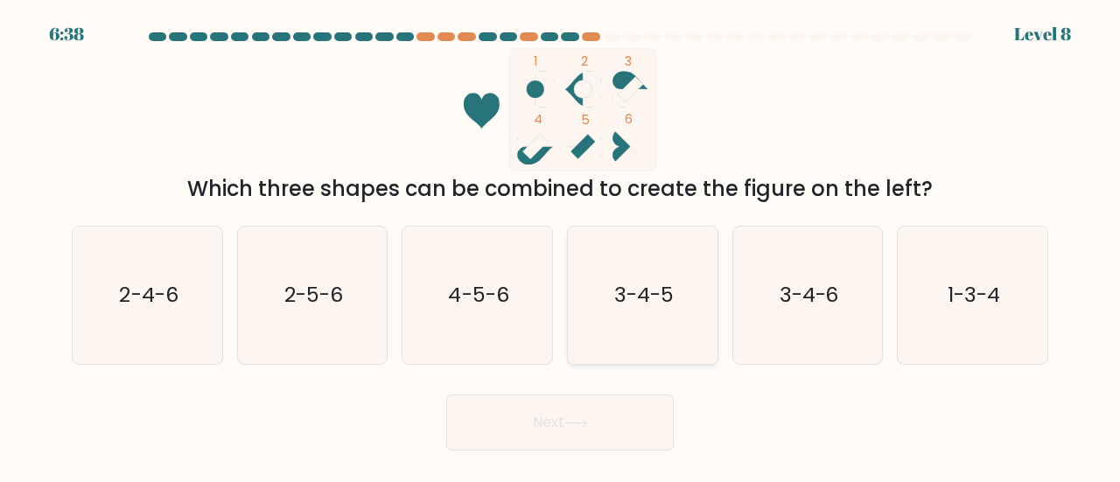
click at [642, 332] on icon "3-4-5" at bounding box center [642, 295] width 137 height 137
click at [561, 246] on input "d. 3-4-5" at bounding box center [560, 243] width 1 height 4
radio input "true"
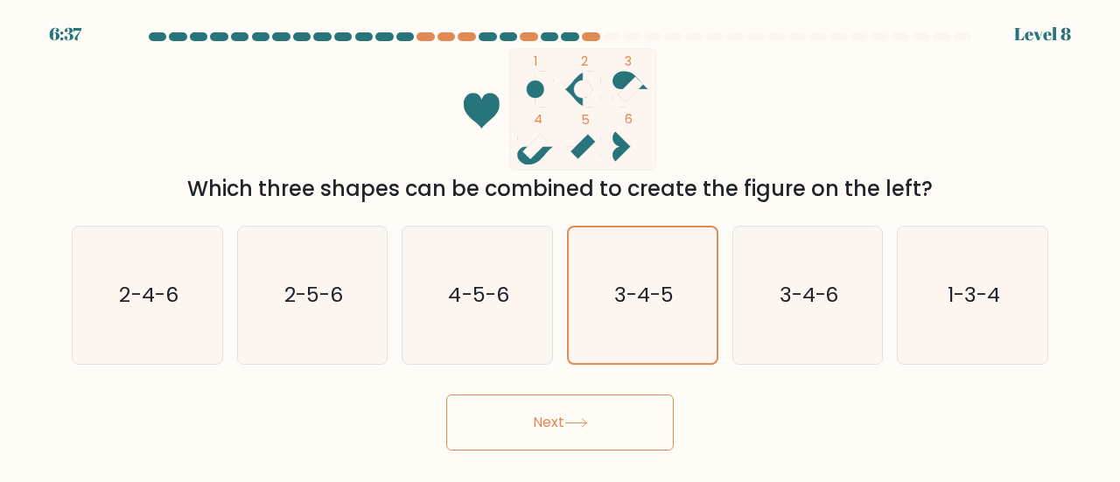
click at [583, 433] on button "Next" at bounding box center [559, 423] width 227 height 56
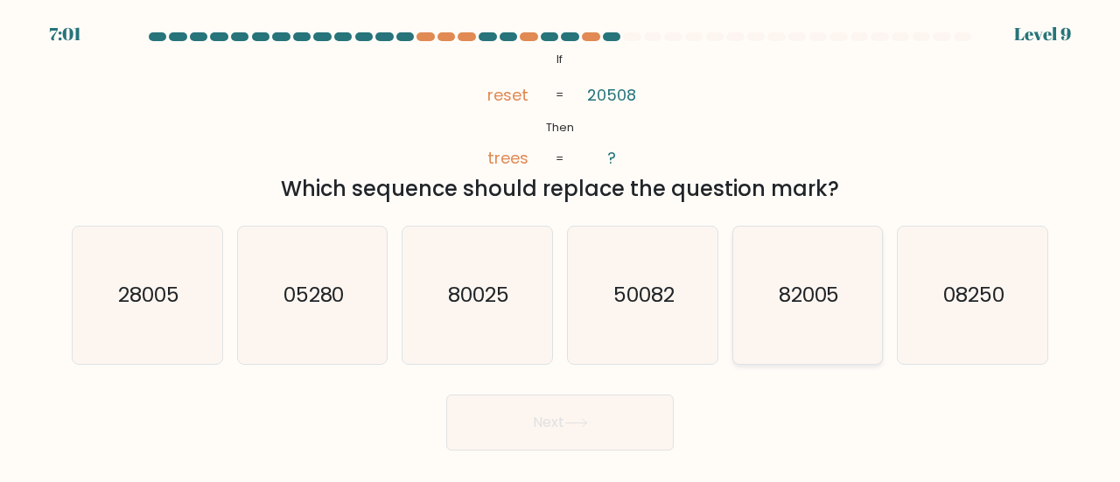
click at [809, 300] on text "82005" at bounding box center [809, 294] width 61 height 29
click at [561, 246] on input "e. 82005" at bounding box center [560, 243] width 1 height 4
radio input "true"
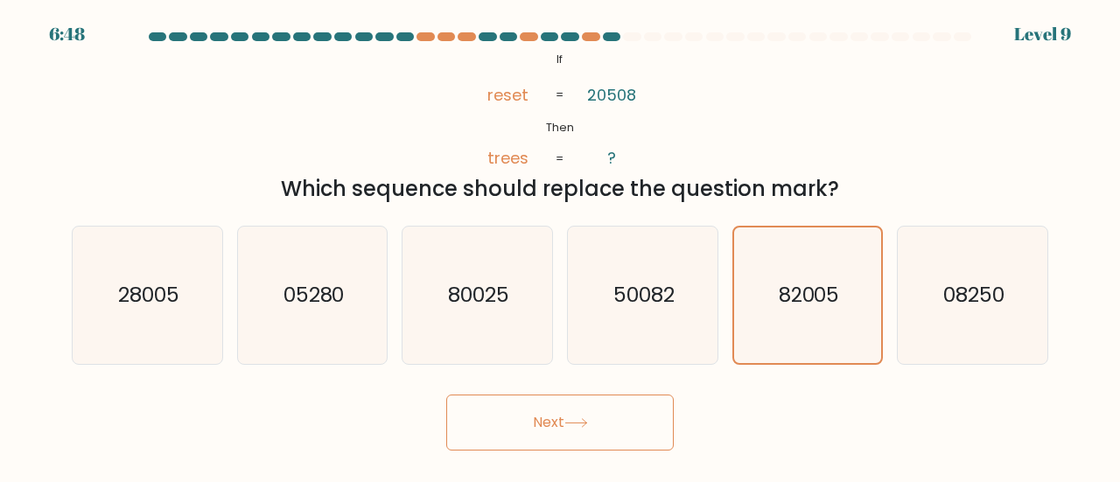
click at [523, 419] on button "Next" at bounding box center [559, 423] width 227 height 56
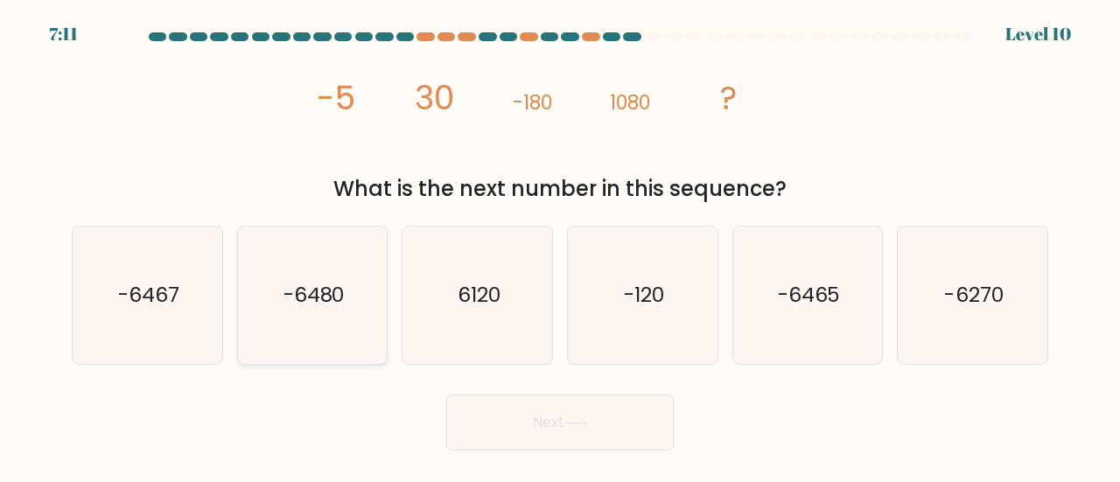
click at [324, 305] on text "-6480" at bounding box center [313, 294] width 61 height 29
click at [560, 246] on input "b. -6480" at bounding box center [560, 243] width 1 height 4
radio input "true"
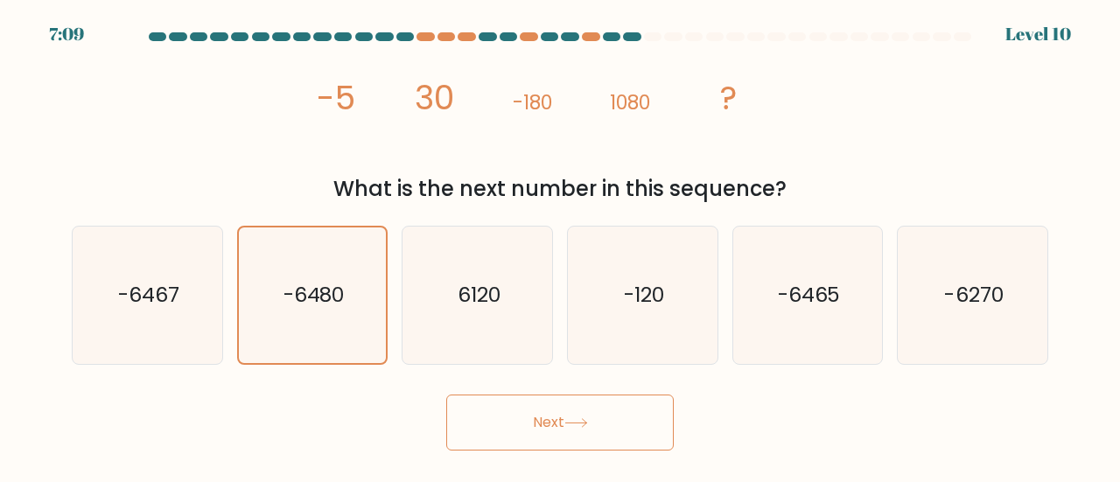
click at [626, 423] on button "Next" at bounding box center [559, 423] width 227 height 56
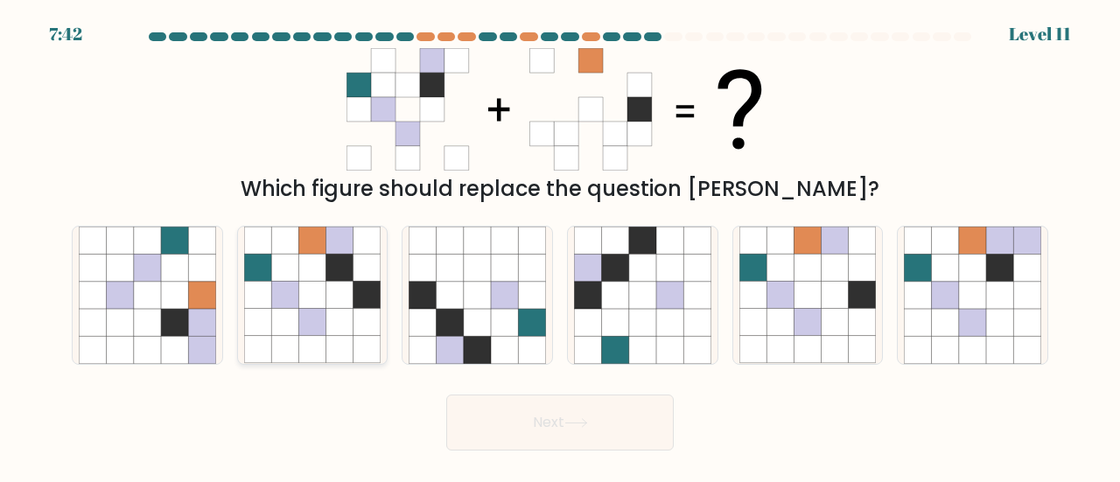
click at [283, 300] on icon at bounding box center [284, 295] width 27 height 27
click at [560, 246] on input "b." at bounding box center [560, 243] width 1 height 4
radio input "true"
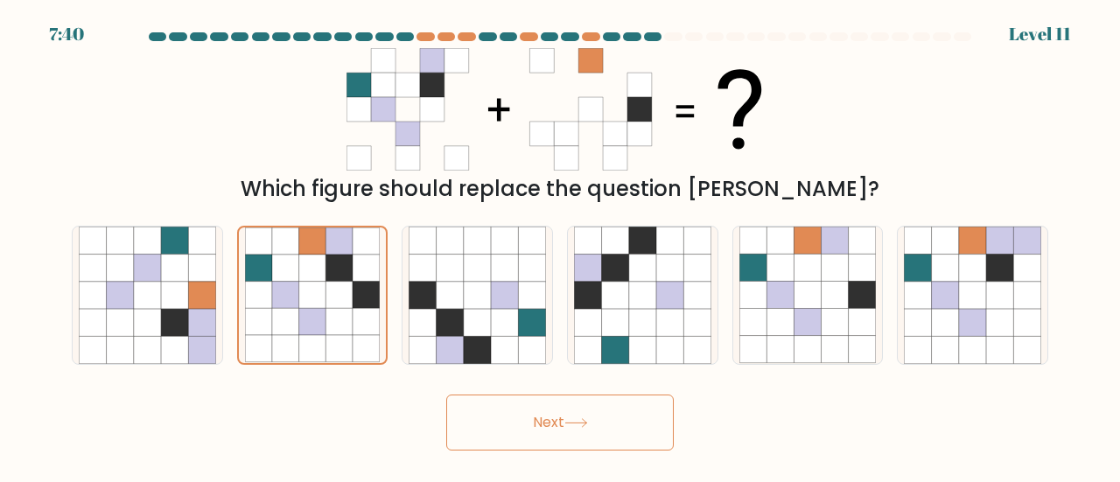
click at [511, 422] on button "Next" at bounding box center [559, 423] width 227 height 56
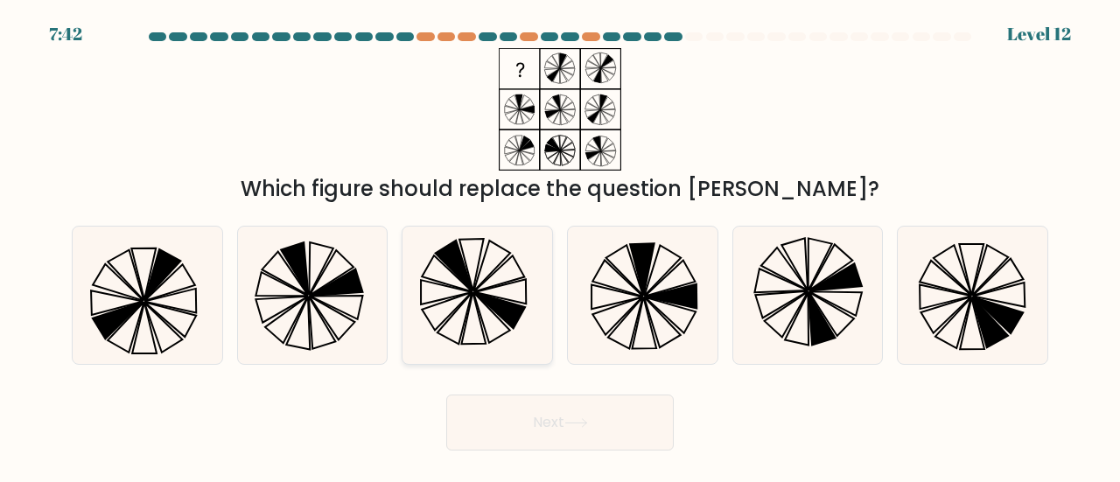
click at [500, 274] on icon at bounding box center [477, 295] width 137 height 137
click at [560, 246] on input "c." at bounding box center [560, 243] width 1 height 4
radio input "true"
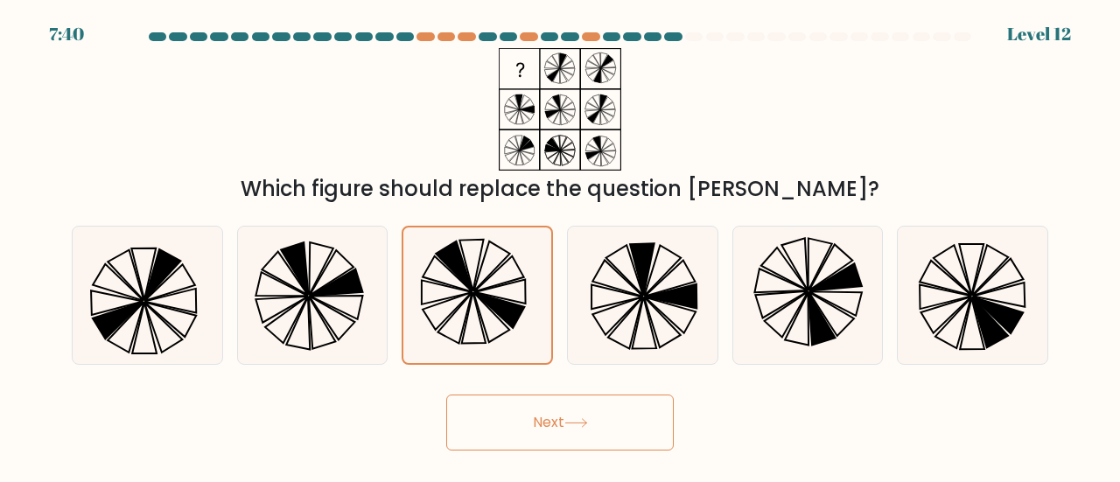
click at [612, 424] on button "Next" at bounding box center [559, 423] width 227 height 56
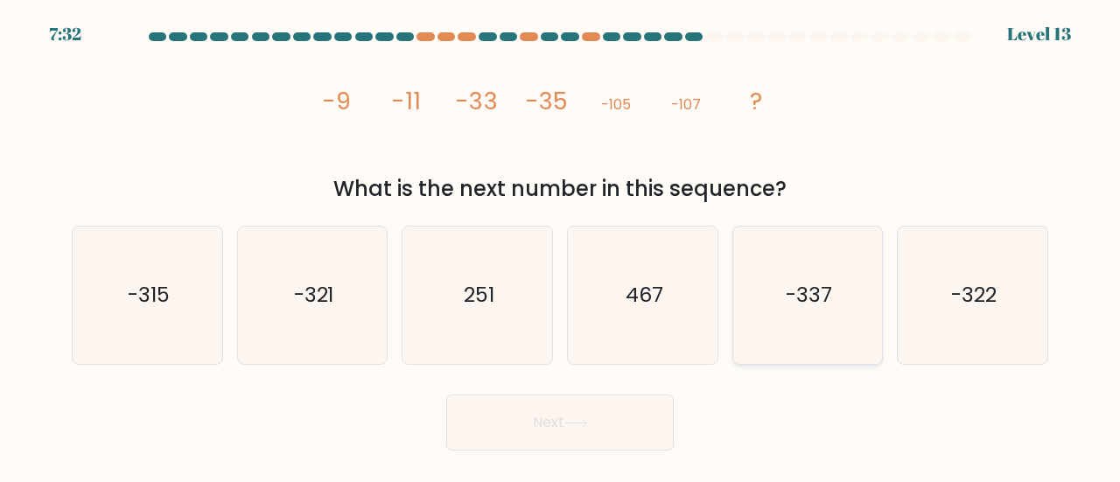
click at [773, 286] on icon "-337" at bounding box center [807, 295] width 137 height 137
click at [561, 246] on input "e. -337" at bounding box center [560, 243] width 1 height 4
radio input "true"
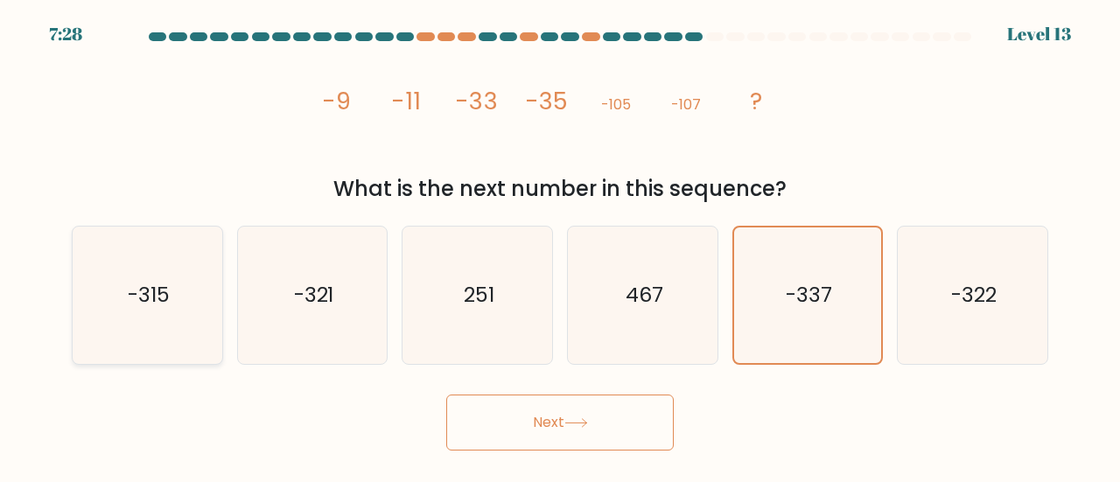
click at [173, 309] on icon "-315" at bounding box center [147, 295] width 137 height 137
click at [560, 246] on input "a. -315" at bounding box center [560, 243] width 1 height 4
radio input "true"
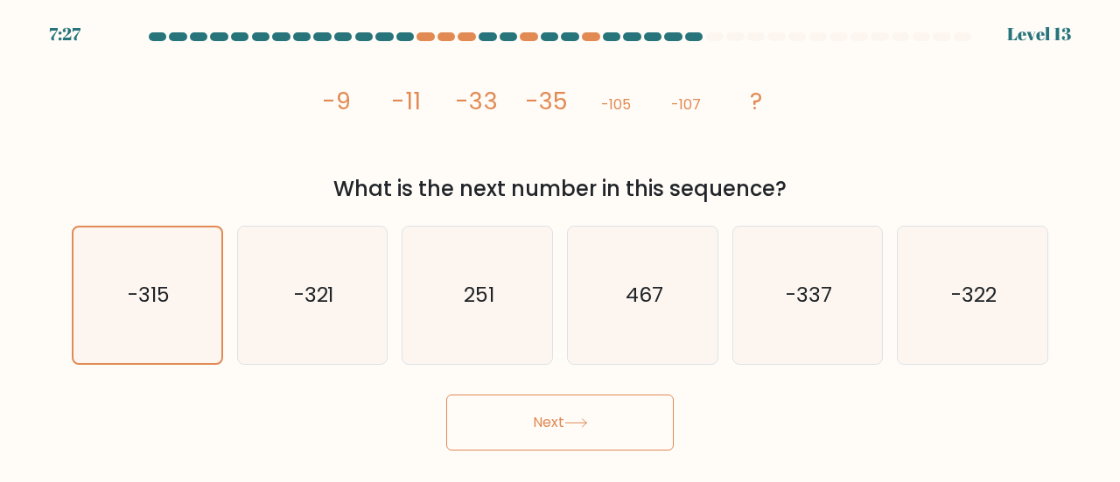
click at [601, 424] on button "Next" at bounding box center [559, 423] width 227 height 56
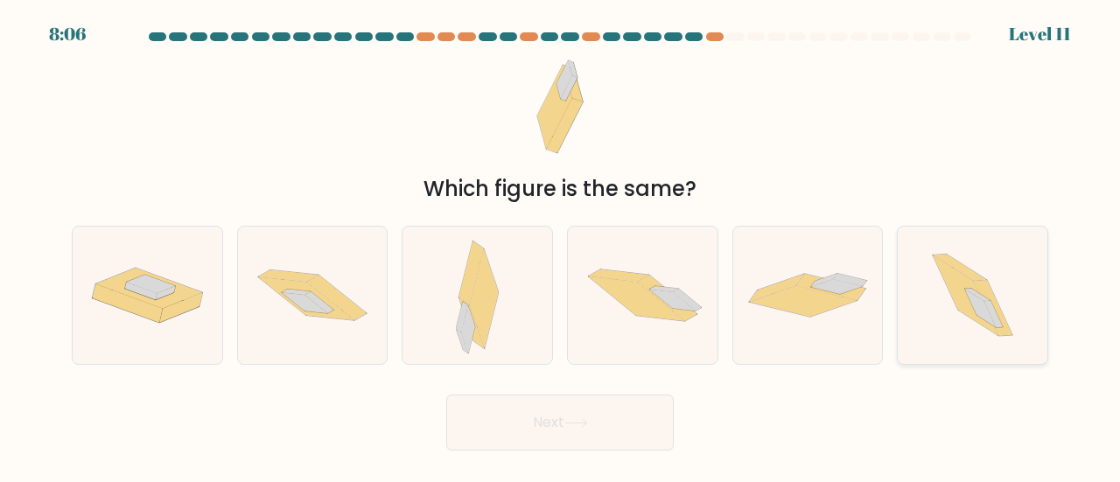
click at [966, 283] on icon at bounding box center [966, 295] width 66 height 80
click at [561, 246] on input "f." at bounding box center [560, 243] width 1 height 4
radio input "true"
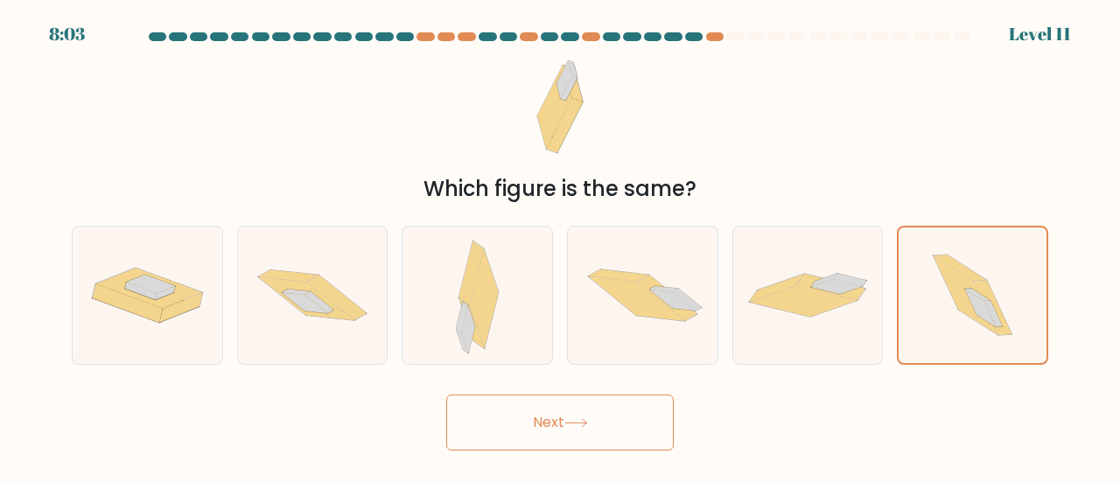
click at [582, 421] on icon at bounding box center [576, 423] width 24 height 10
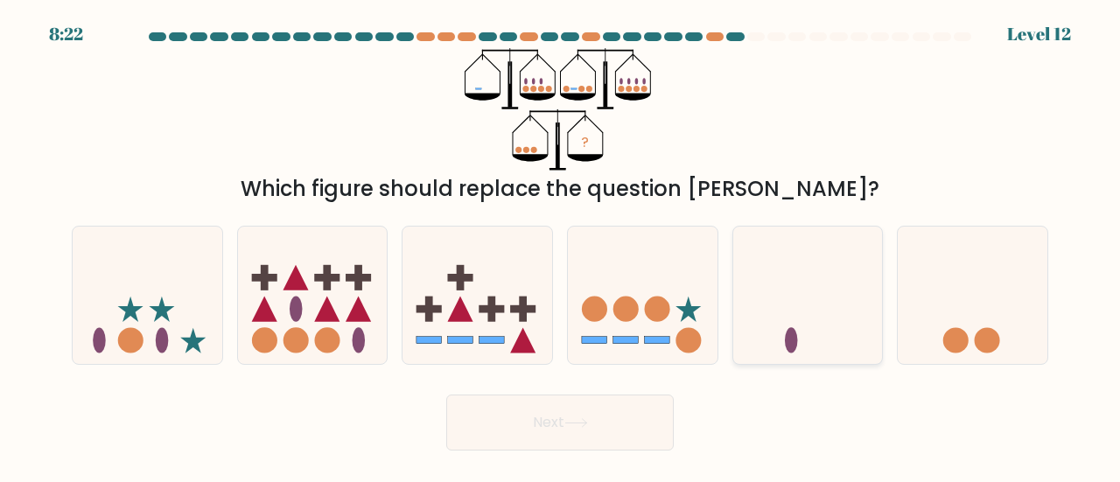
click at [803, 277] on icon at bounding box center [808, 295] width 150 height 123
click at [561, 246] on input "e." at bounding box center [560, 243] width 1 height 4
radio input "true"
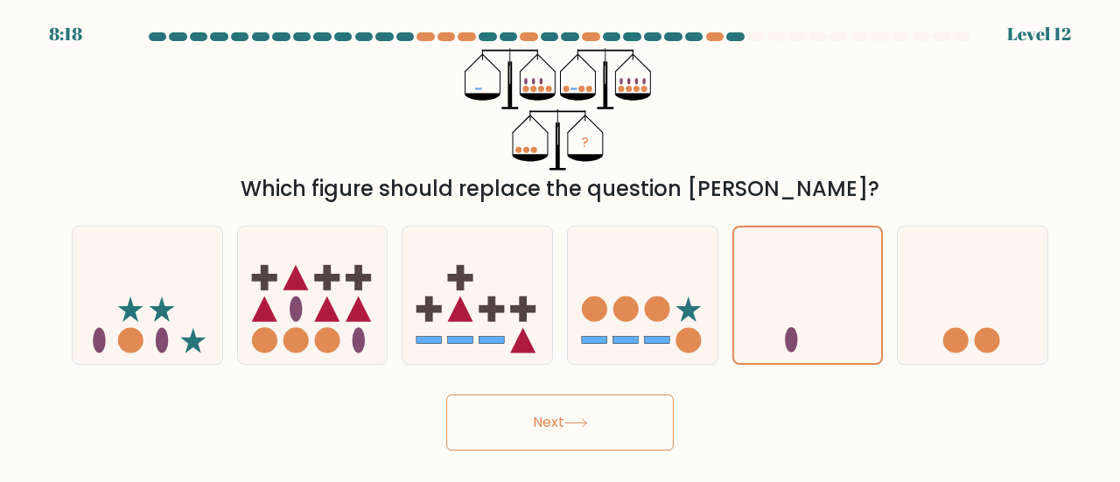
click at [631, 423] on button "Next" at bounding box center [559, 423] width 227 height 56
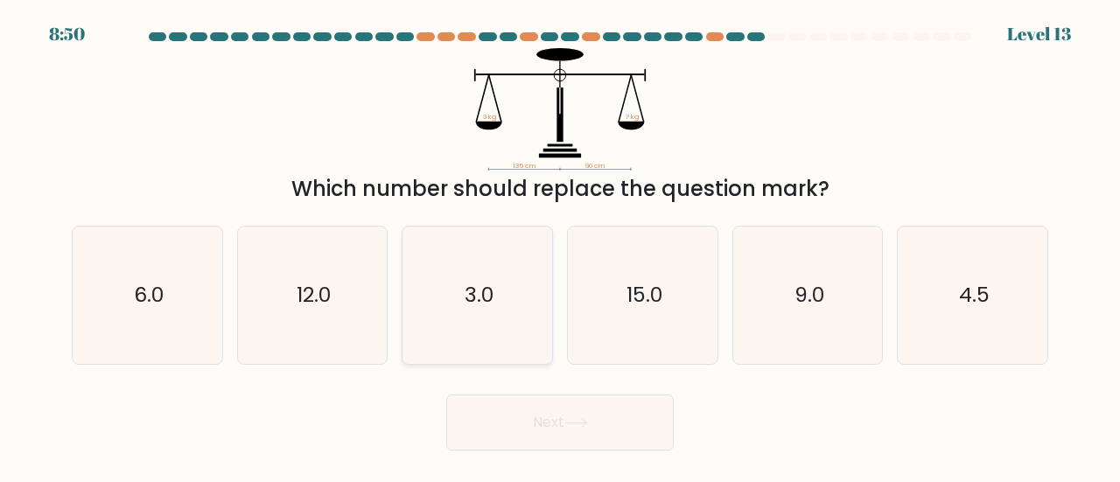
click at [459, 293] on icon "3.0" at bounding box center [477, 295] width 137 height 137
click at [560, 246] on input "c. 3.0" at bounding box center [560, 243] width 1 height 4
radio input "true"
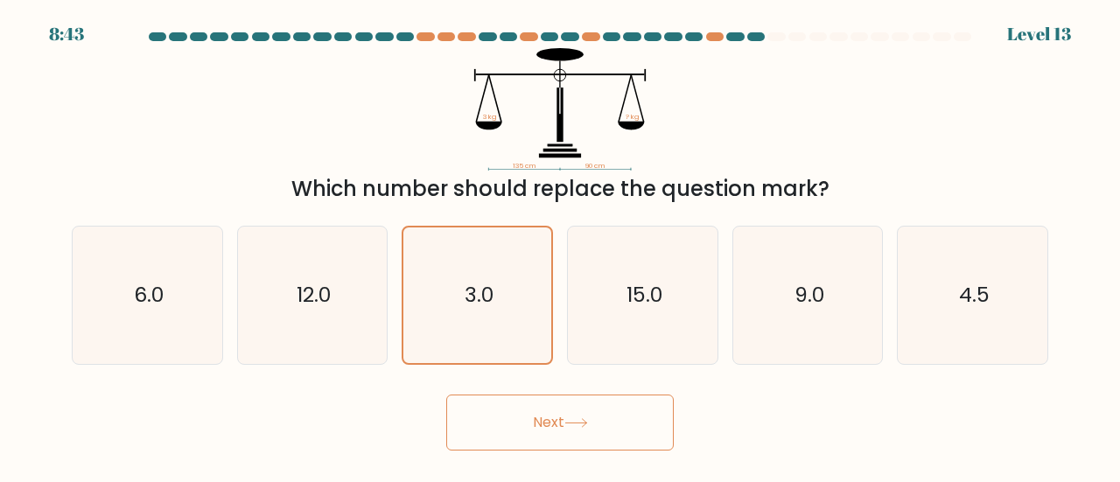
click at [488, 389] on div "Next" at bounding box center [559, 418] width 997 height 65
click at [495, 433] on button "Next" at bounding box center [559, 423] width 227 height 56
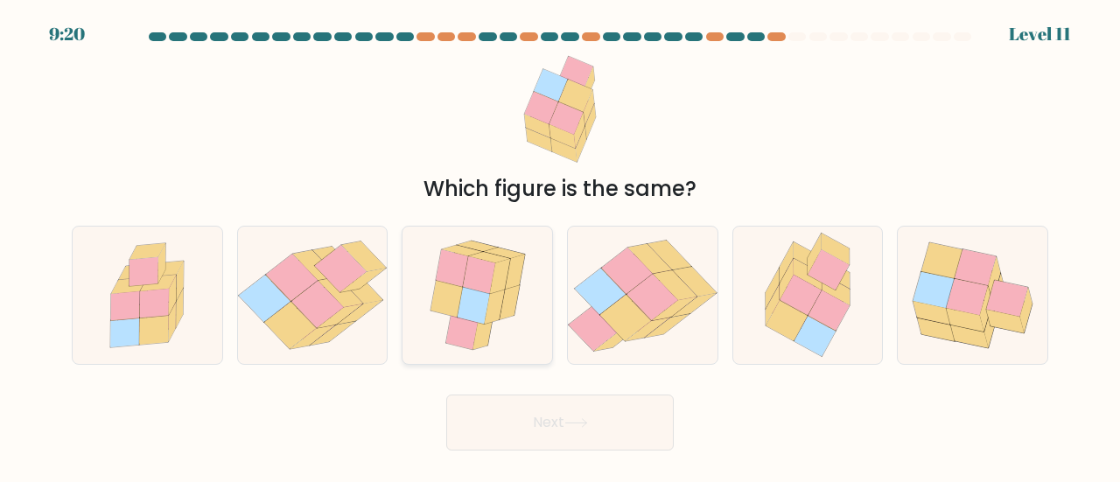
click at [432, 328] on icon at bounding box center [477, 295] width 115 height 137
click at [560, 246] on input "c." at bounding box center [560, 243] width 1 height 4
radio input "true"
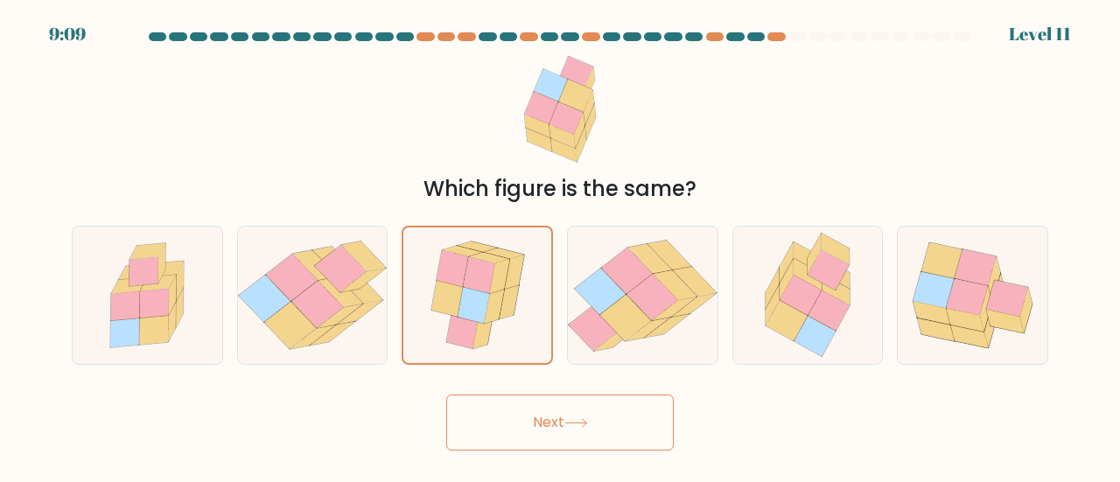
click at [573, 437] on button "Next" at bounding box center [559, 423] width 227 height 56
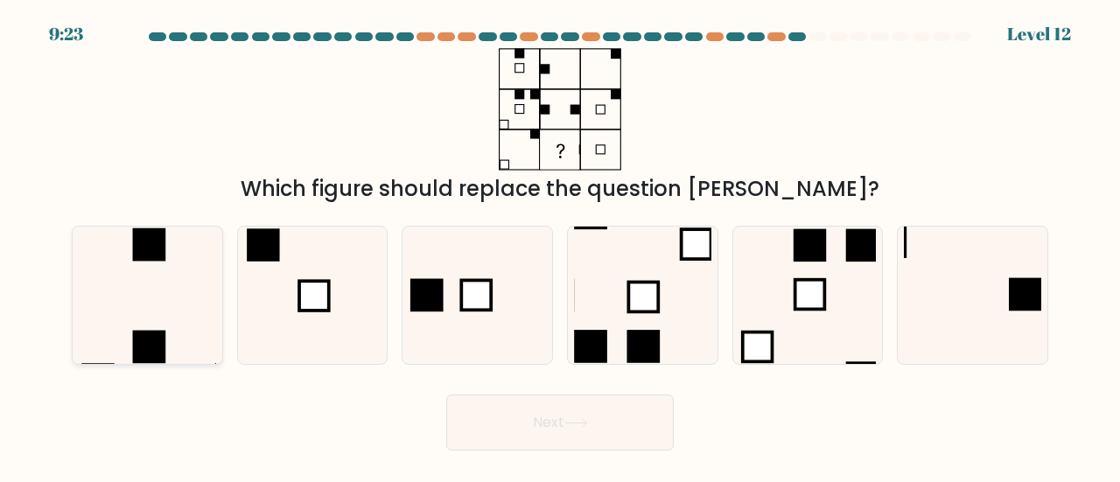
click at [145, 304] on icon at bounding box center [147, 295] width 137 height 137
click at [560, 246] on input "a." at bounding box center [560, 243] width 1 height 4
radio input "true"
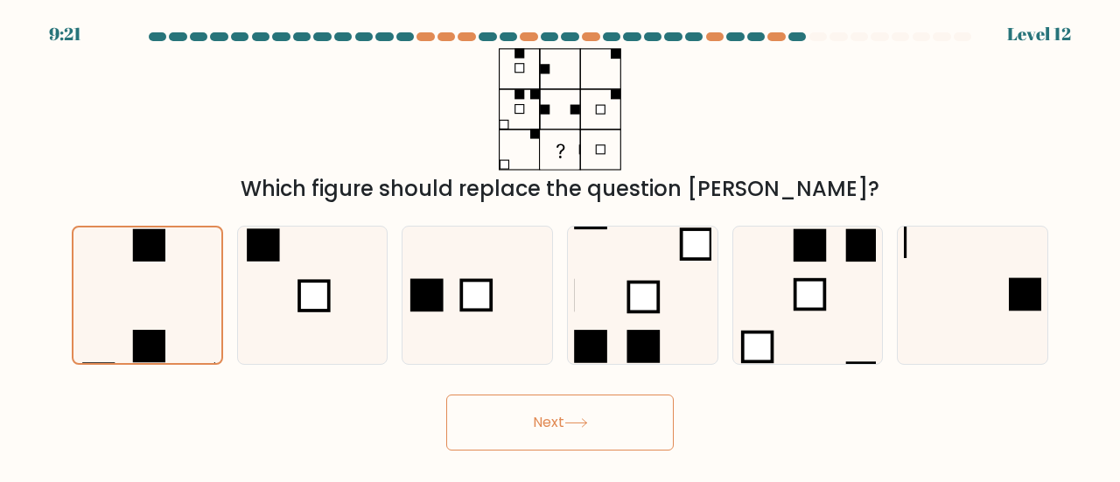
click at [501, 416] on button "Next" at bounding box center [559, 423] width 227 height 56
click at [507, 421] on button "Next" at bounding box center [559, 423] width 227 height 56
